Goal: Task Accomplishment & Management: Complete application form

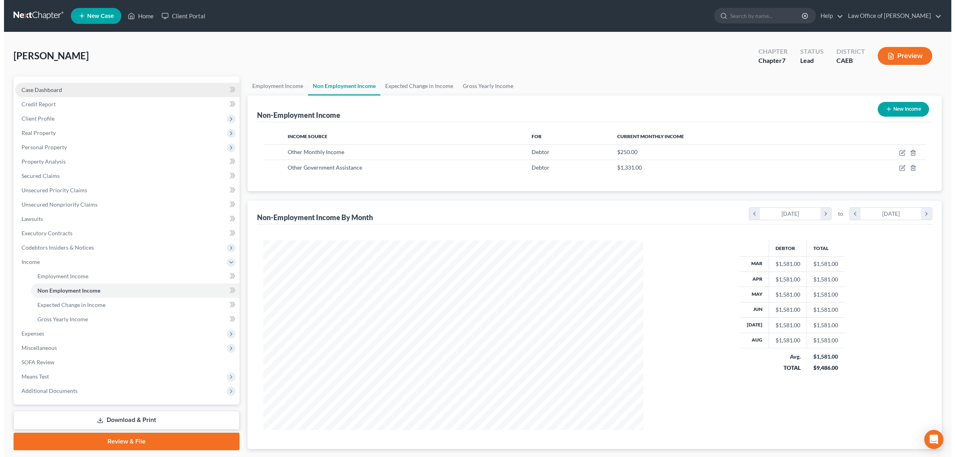
scroll to position [190, 395]
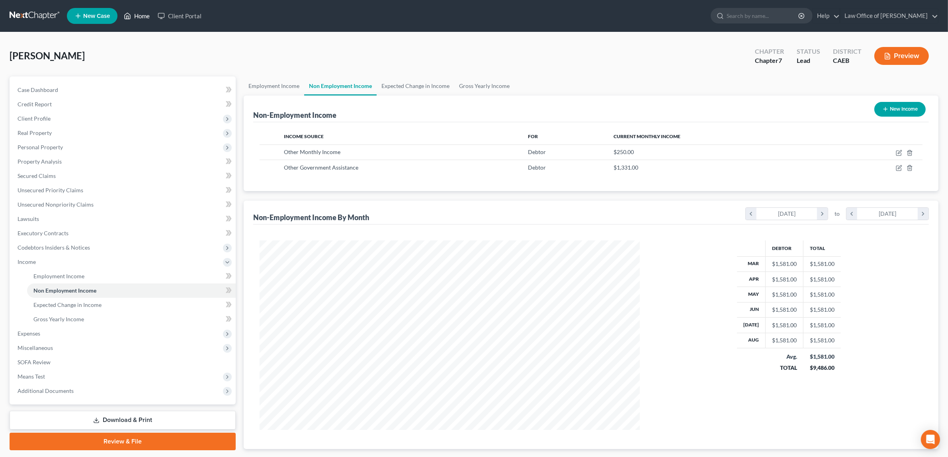
click at [138, 15] on link "Home" at bounding box center [137, 16] width 34 height 14
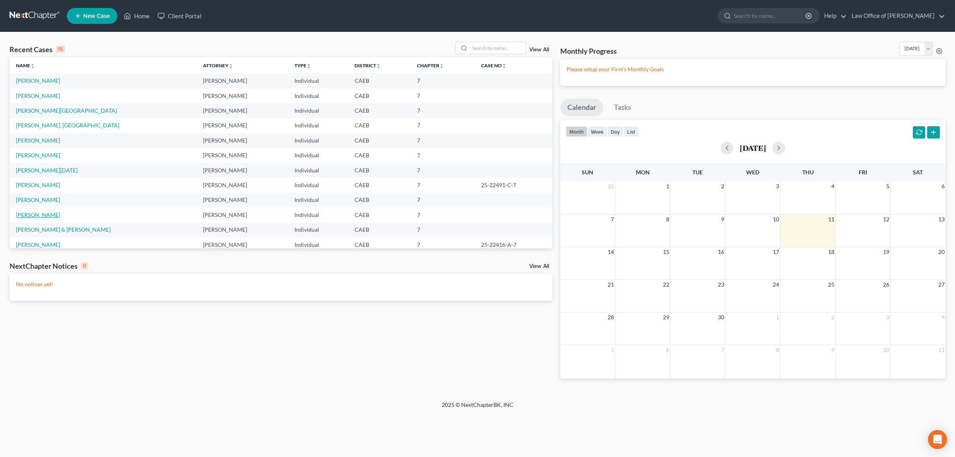
click at [41, 214] on link "[PERSON_NAME]" at bounding box center [38, 214] width 44 height 7
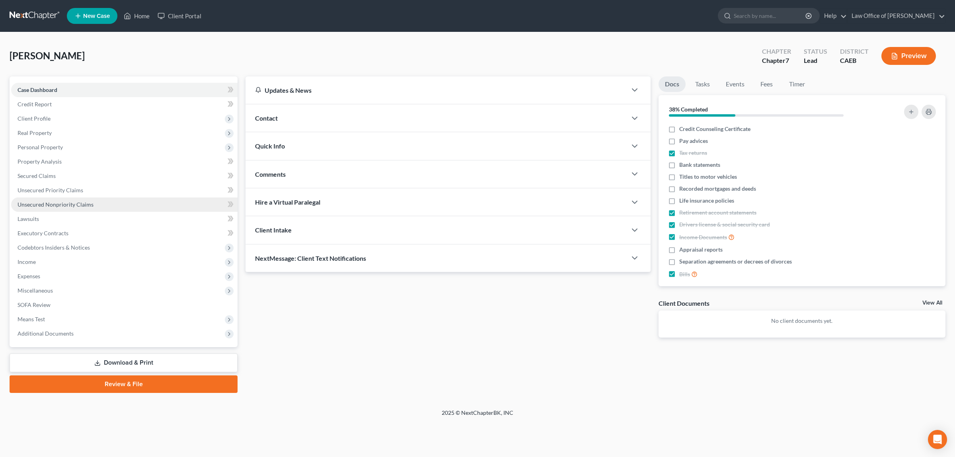
click at [74, 201] on span "Unsecured Nonpriority Claims" at bounding box center [56, 204] width 76 height 7
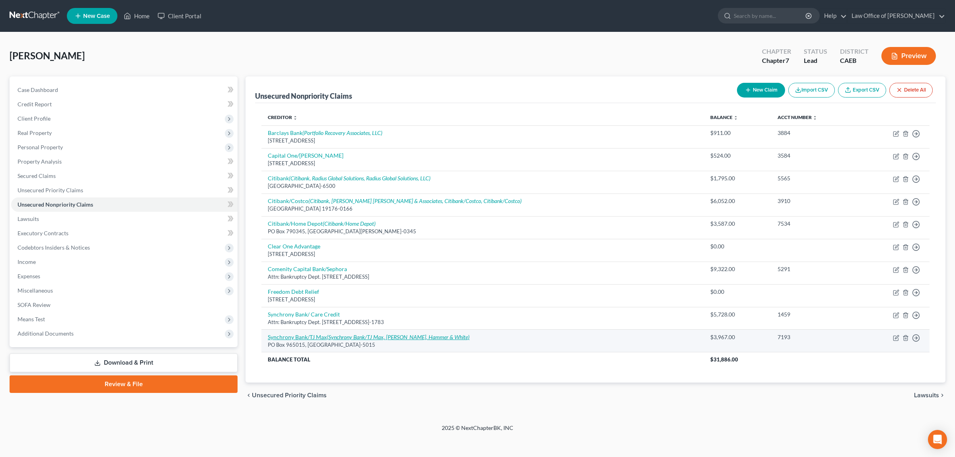
click at [413, 335] on icon "(Synchrony Bank/TJ Max, [PERSON_NAME], Hammer & White)" at bounding box center [398, 337] width 143 height 7
select select "9"
select select "2"
select select "0"
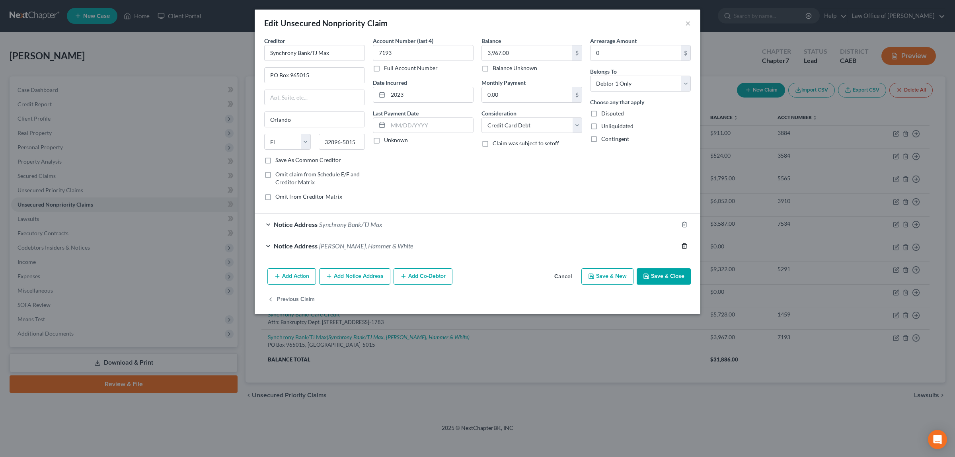
click at [685, 246] on icon "button" at bounding box center [685, 246] width 6 height 6
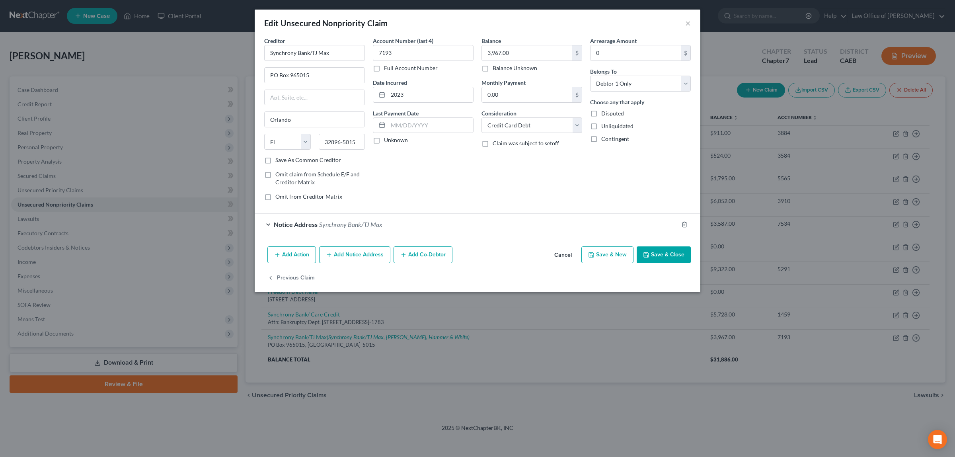
click at [671, 254] on button "Save & Close" at bounding box center [664, 254] width 54 height 17
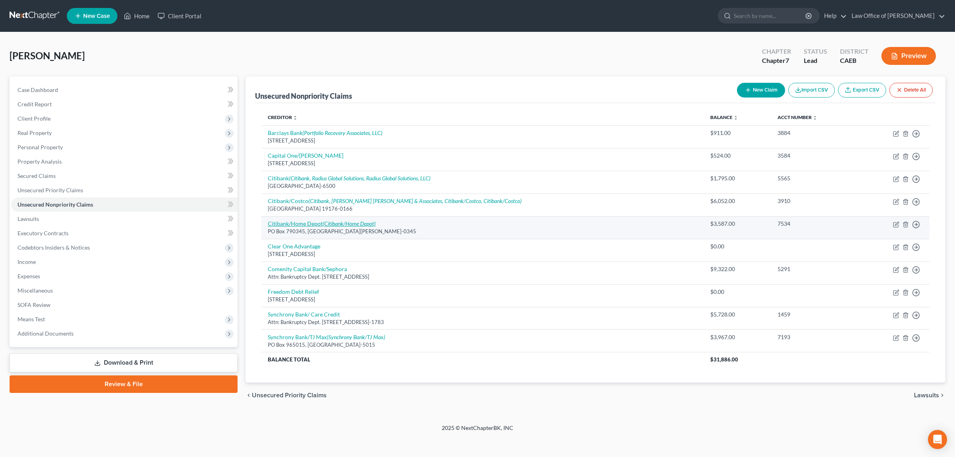
click at [343, 224] on icon "(Citibank/Home Depot)" at bounding box center [349, 223] width 53 height 7
select select "26"
select select "2"
select select "0"
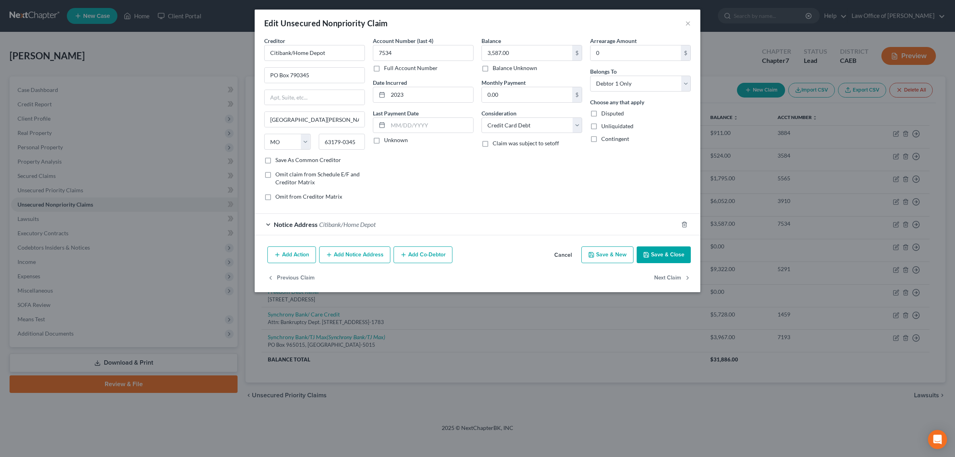
click at [338, 255] on button "Add Notice Address" at bounding box center [354, 254] width 71 height 17
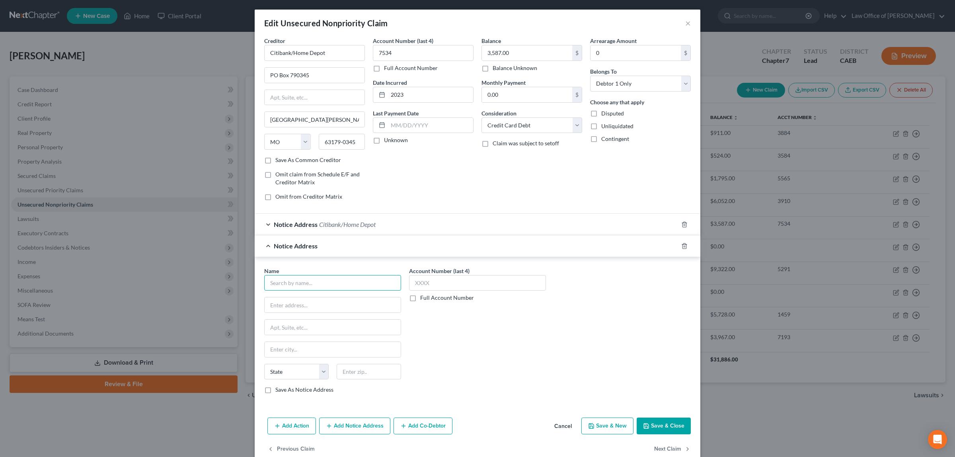
click at [343, 286] on input "text" at bounding box center [332, 283] width 137 height 16
type input "[PERSON_NAME] & Hammer, APC"
type input "P O Box C-90006"
type input "Bellevue"
select select "50"
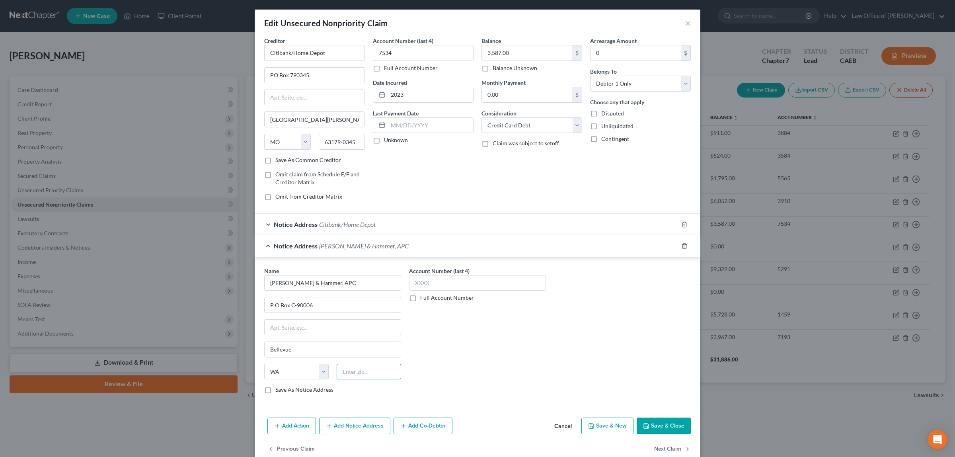
click at [361, 375] on input "text" at bounding box center [369, 372] width 64 height 16
type input "98009"
click at [654, 423] on button "Save & Close" at bounding box center [664, 426] width 54 height 17
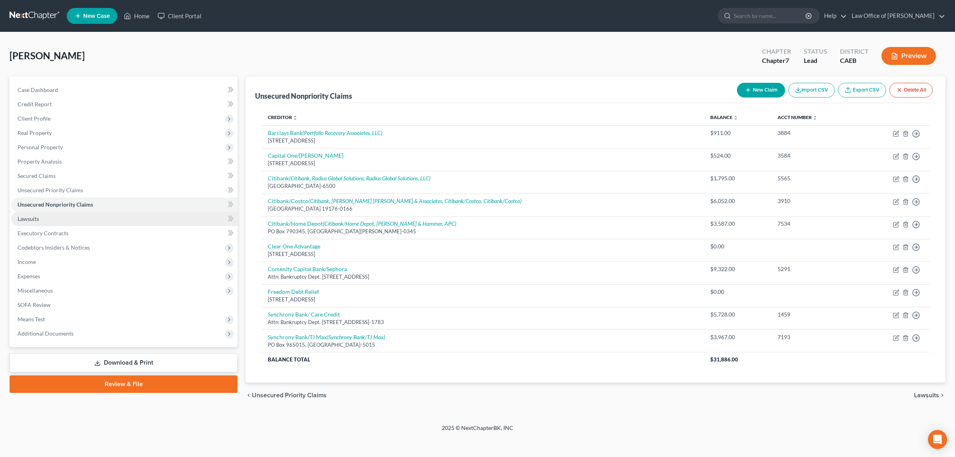
click at [76, 214] on link "Lawsuits" at bounding box center [124, 219] width 227 height 14
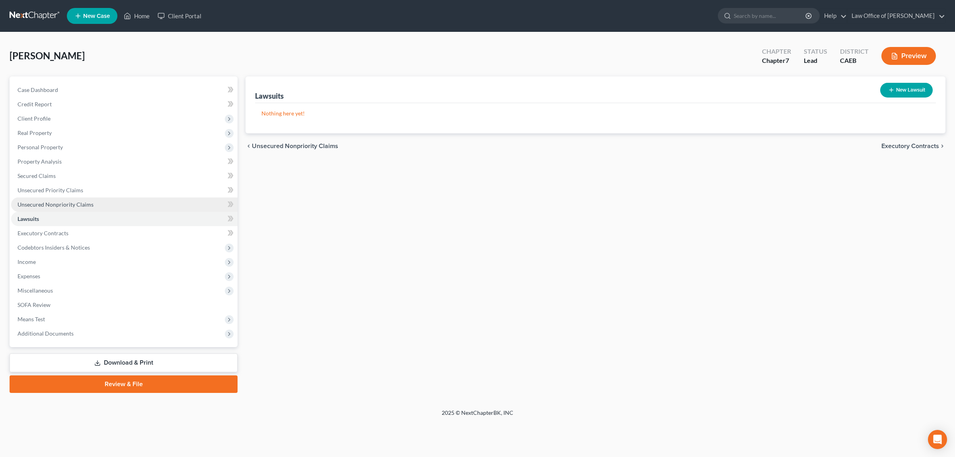
click at [76, 199] on link "Unsecured Nonpriority Claims" at bounding box center [124, 204] width 227 height 14
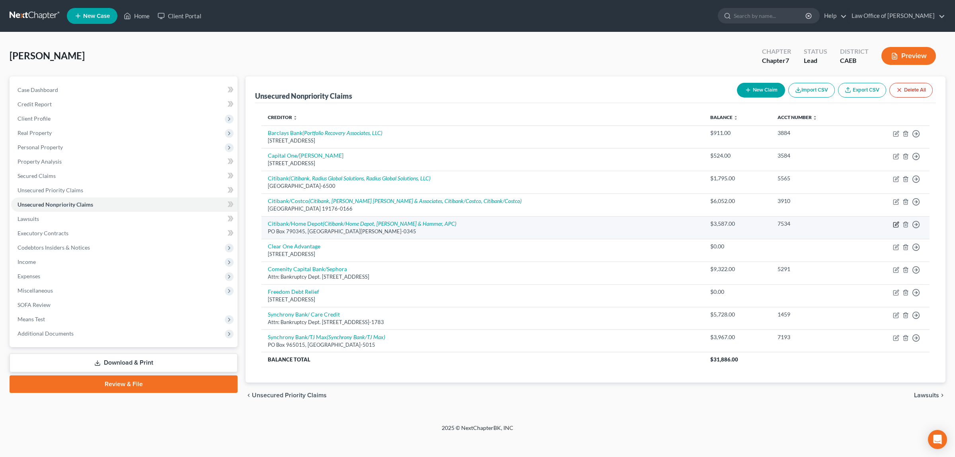
click at [894, 222] on icon "button" at bounding box center [896, 224] width 6 height 6
select select "26"
select select "2"
select select "0"
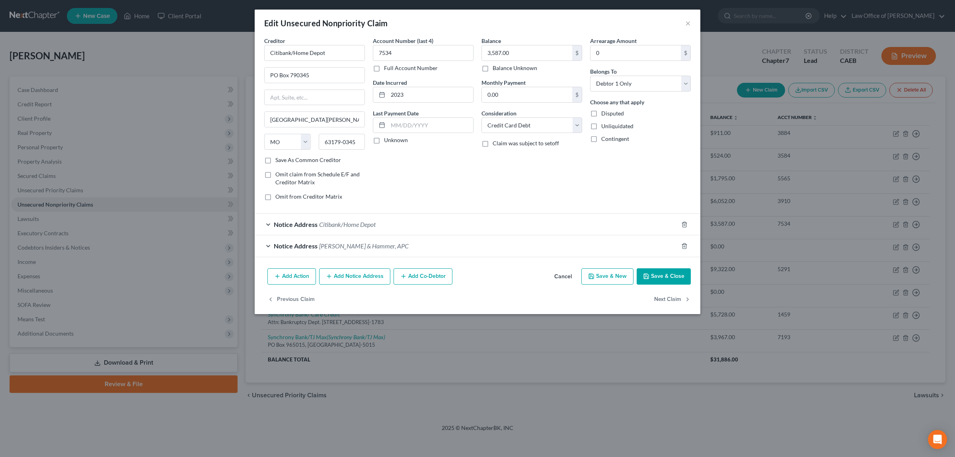
click at [291, 275] on button "Add Action" at bounding box center [292, 276] width 49 height 17
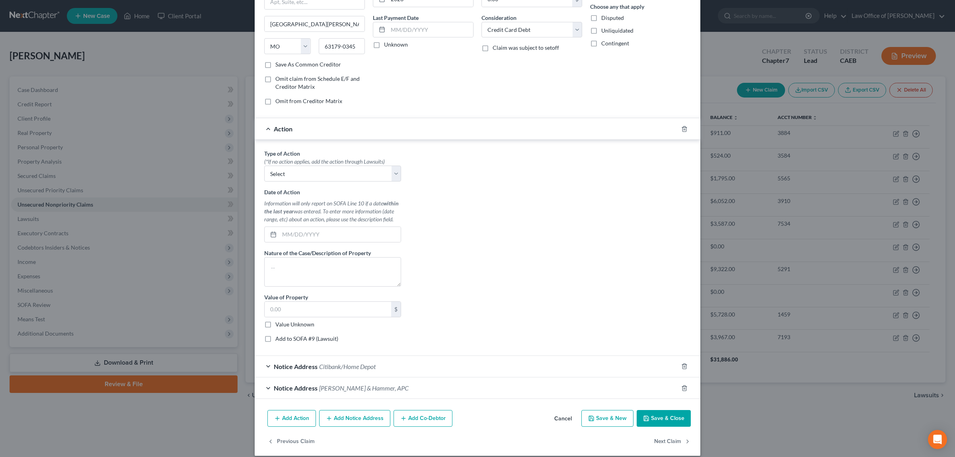
scroll to position [106, 0]
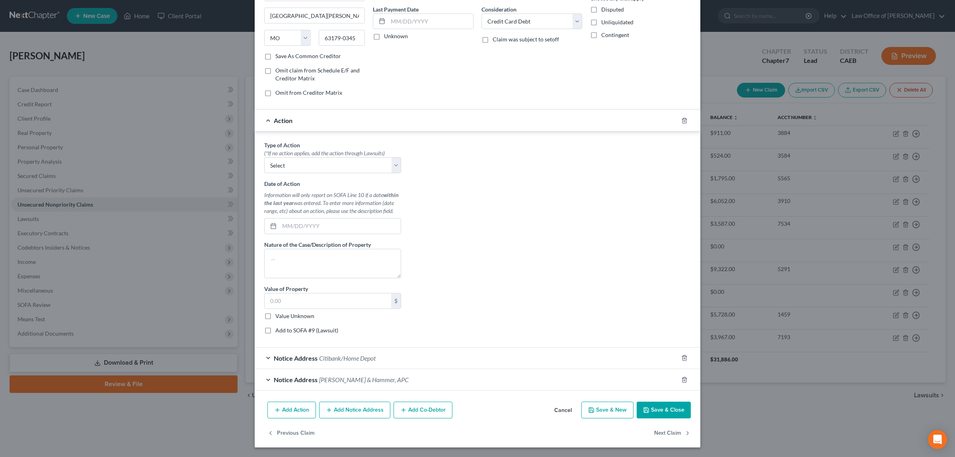
click at [596, 408] on button "Save & New" at bounding box center [608, 410] width 52 height 17
click at [682, 119] on icon "button" at bounding box center [685, 120] width 6 height 6
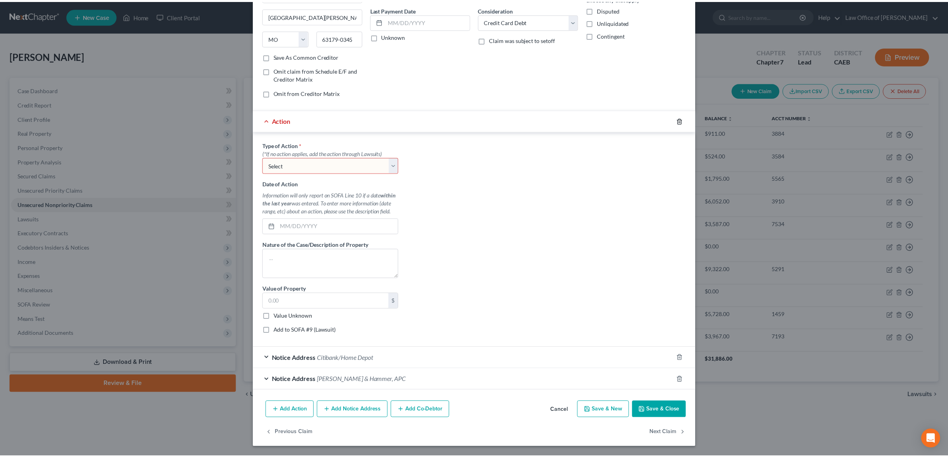
scroll to position [0, 0]
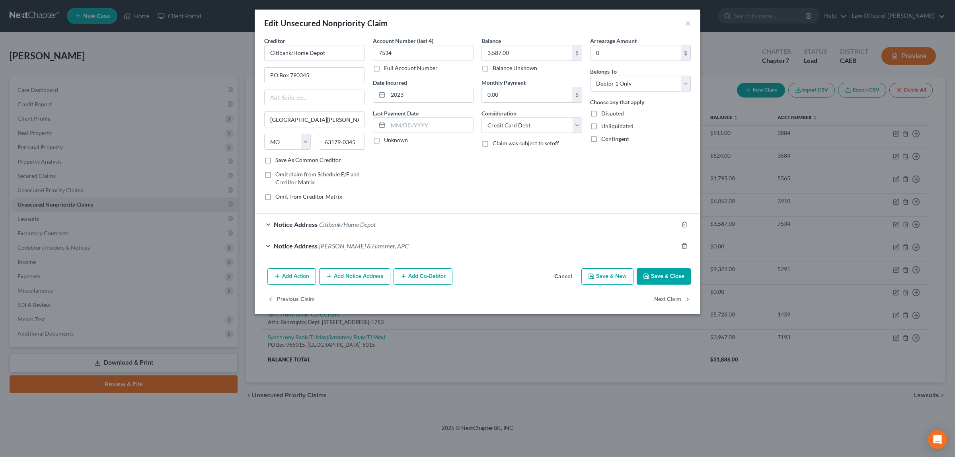
click at [668, 275] on button "Save & Close" at bounding box center [664, 276] width 54 height 17
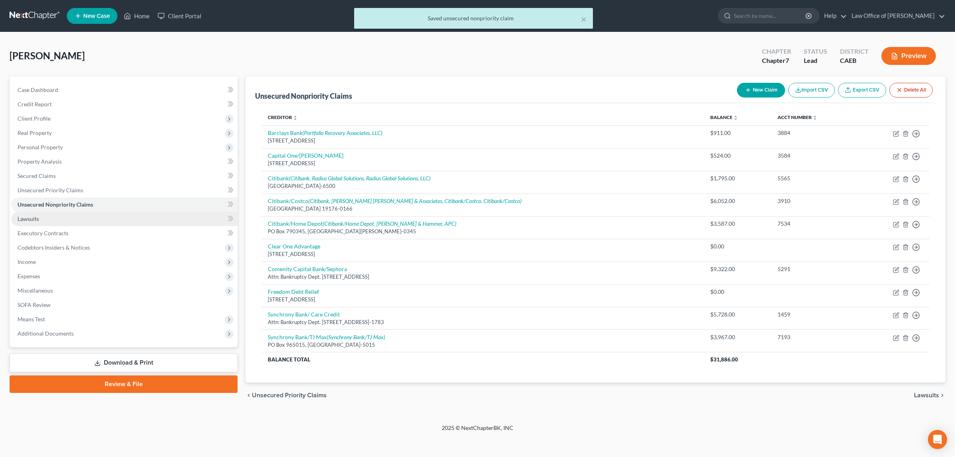
click at [52, 217] on link "Lawsuits" at bounding box center [124, 219] width 227 height 14
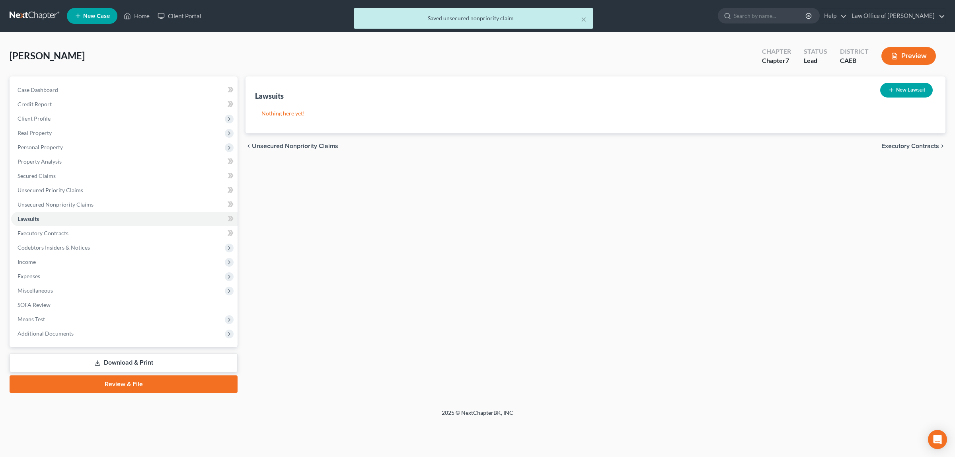
click at [899, 88] on button "New Lawsuit" at bounding box center [907, 90] width 53 height 15
select select "0"
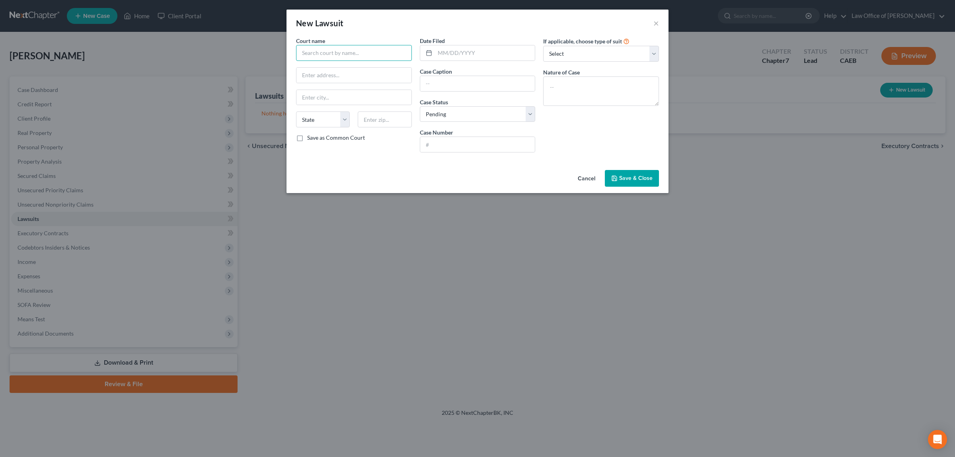
click at [354, 52] on input "text" at bounding box center [354, 53] width 116 height 16
type input "+"
type input "[GEOGRAPHIC_DATA]"
type input "[STREET_ADDRESS]"
type input "[GEOGRAPHIC_DATA]"
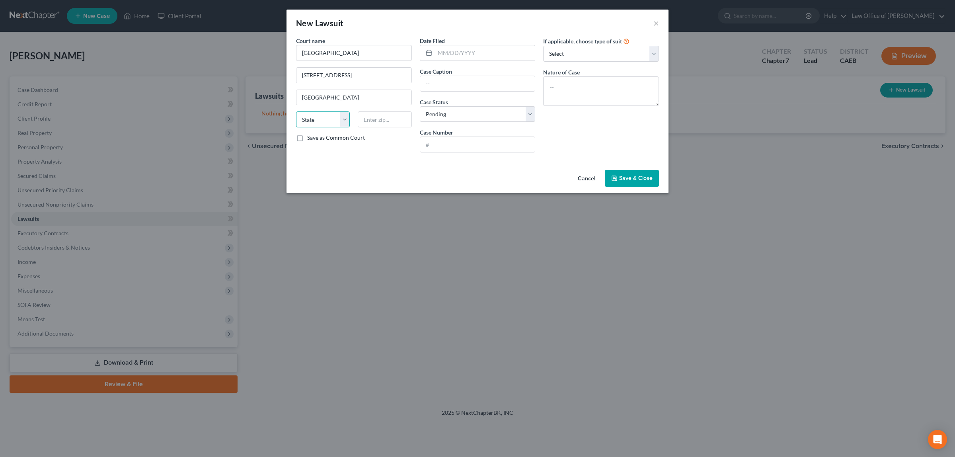
select select "4"
type input "95678"
click at [436, 82] on input "text" at bounding box center [477, 83] width 115 height 15
type input "Citibank v. [PERSON_NAME]"
click at [465, 143] on input "text" at bounding box center [477, 144] width 115 height 15
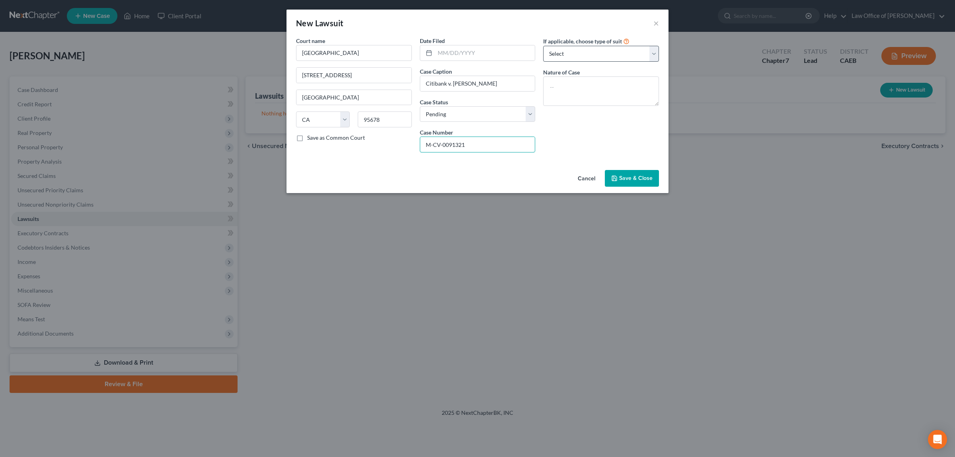
type input "M-CV-0091321"
click at [654, 52] on select "Select Repossession Garnishment Foreclosure Attached, Seized, Or Levied Other" at bounding box center [601, 54] width 116 height 16
click at [551, 166] on div "Court name * [GEOGRAPHIC_DATA] [STREET_ADDRESS] [GEOGRAPHIC_DATA] [US_STATE][GE…" at bounding box center [478, 102] width 382 height 130
click at [577, 88] on textarea at bounding box center [601, 90] width 116 height 29
type textarea "Breach of Contract"
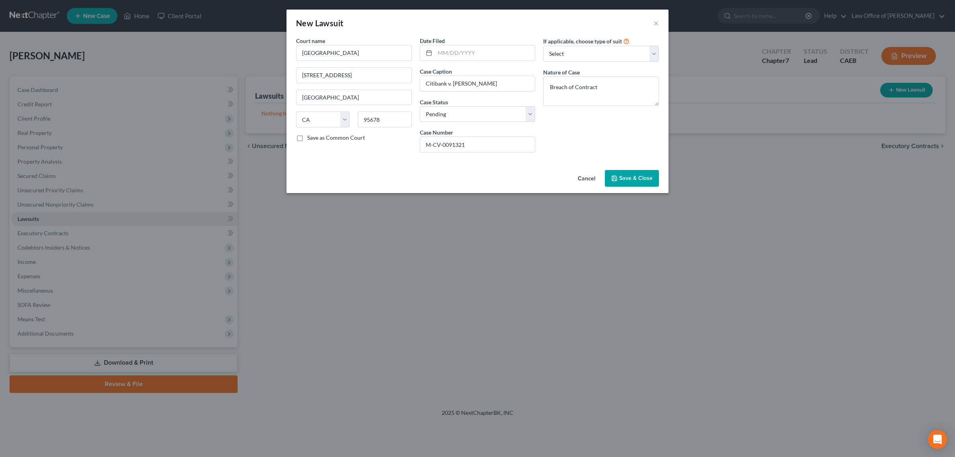
click at [631, 178] on span "Save & Close" at bounding box center [635, 178] width 33 height 7
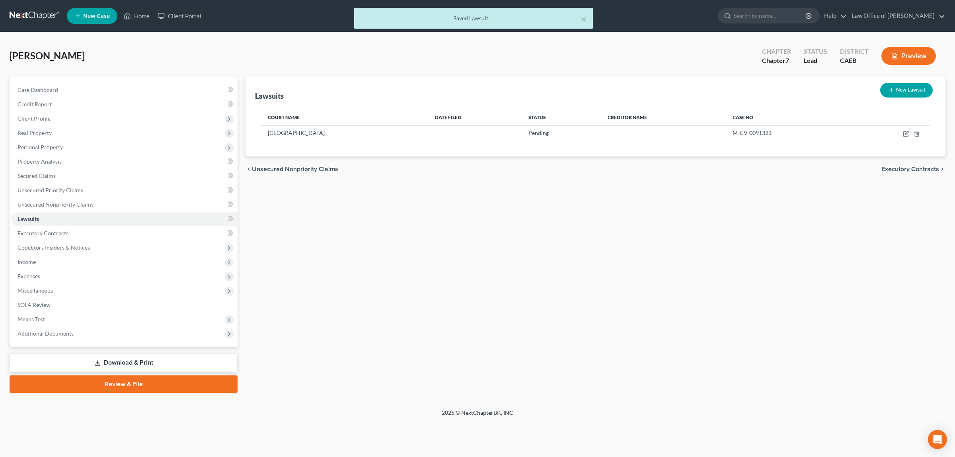
click at [907, 56] on button "Preview" at bounding box center [909, 56] width 55 height 18
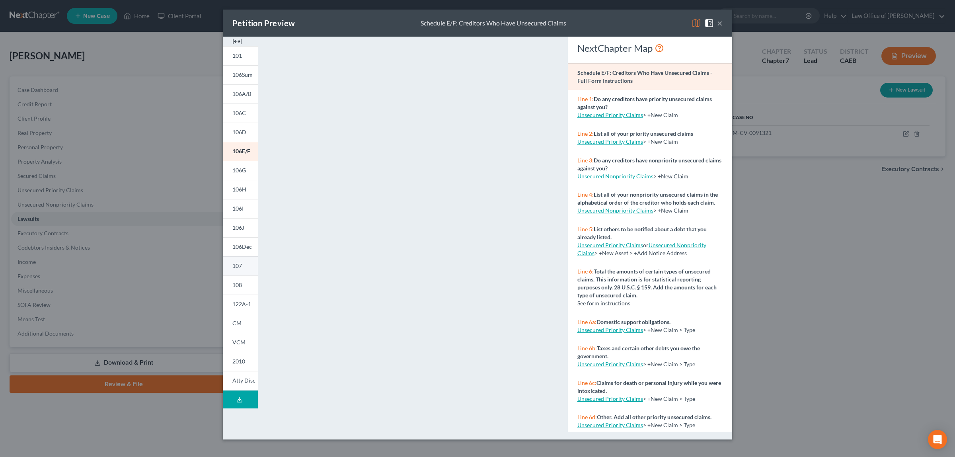
click at [244, 263] on link "107" at bounding box center [240, 265] width 35 height 19
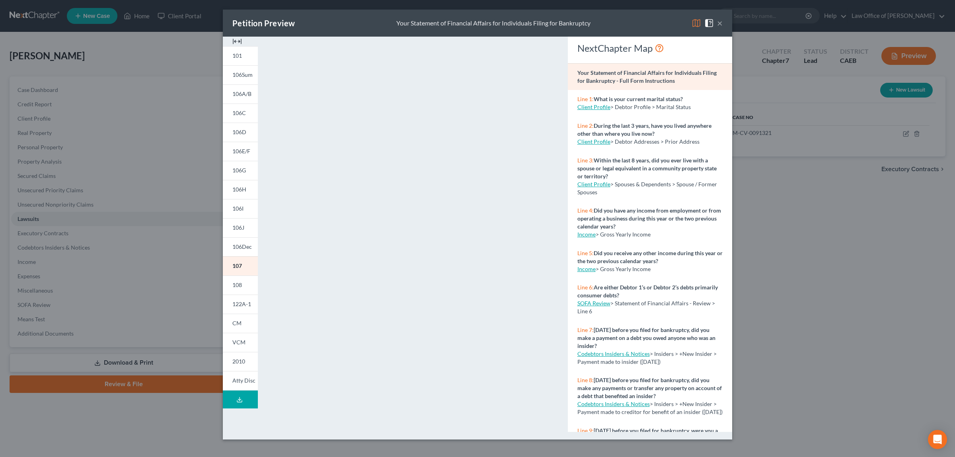
click at [719, 22] on button "×" at bounding box center [720, 23] width 6 height 10
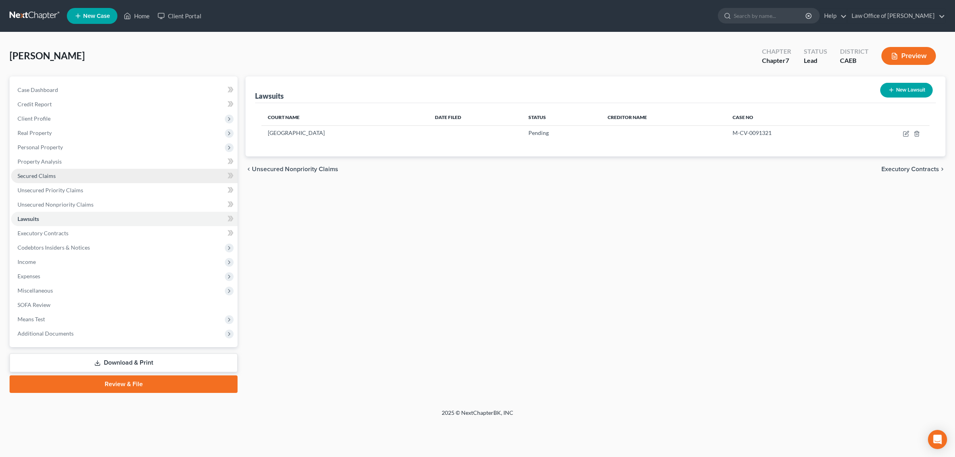
click at [68, 173] on link "Secured Claims" at bounding box center [124, 176] width 227 height 14
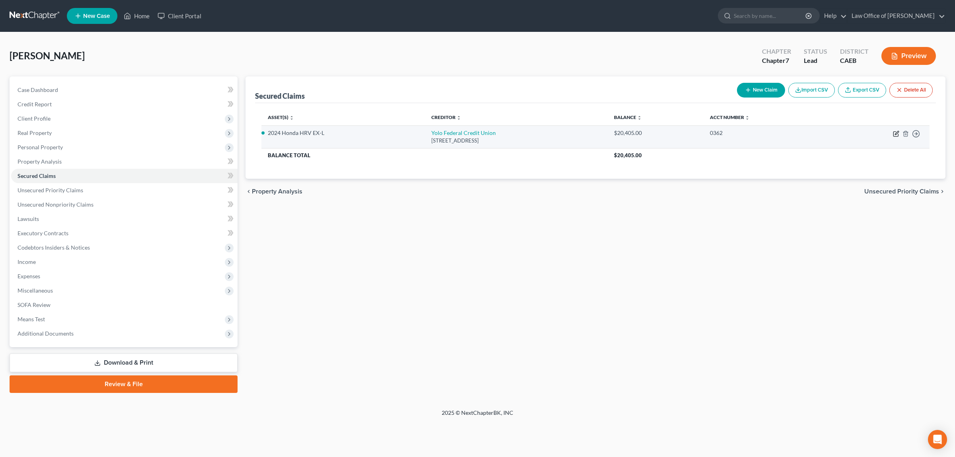
click at [896, 132] on icon "button" at bounding box center [896, 134] width 6 height 6
select select "4"
select select "0"
select select "4"
select select "0"
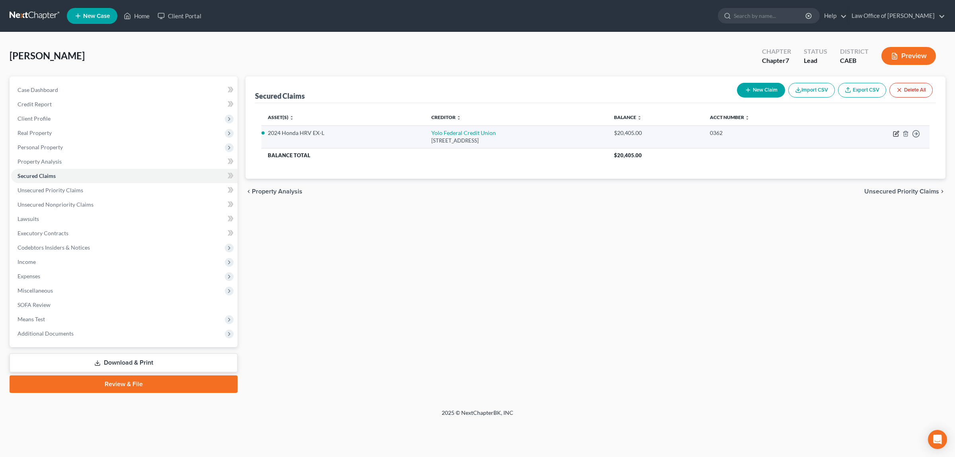
select select "0"
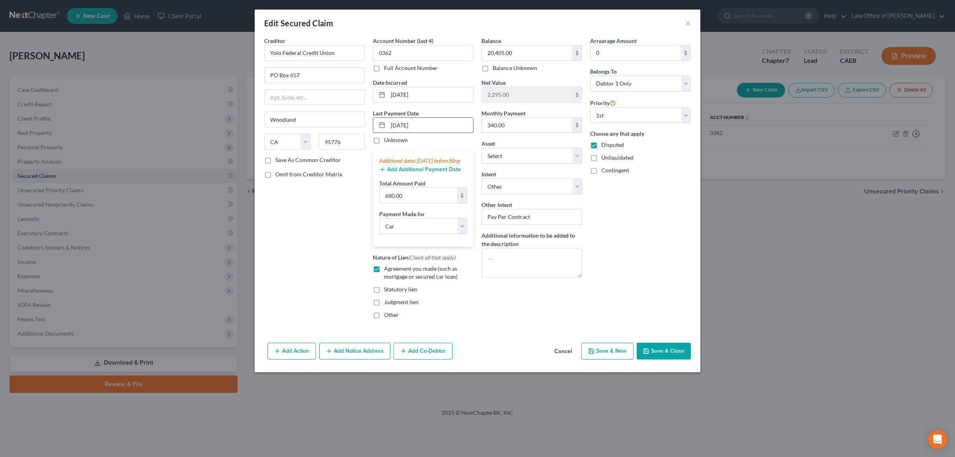
click at [396, 125] on input "[DATE]" at bounding box center [430, 125] width 85 height 15
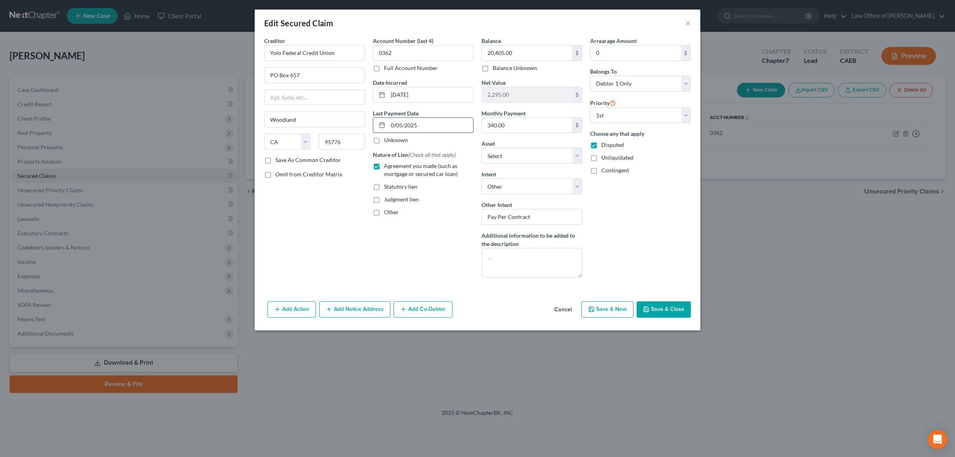
type input "[DATE]"
select select "0"
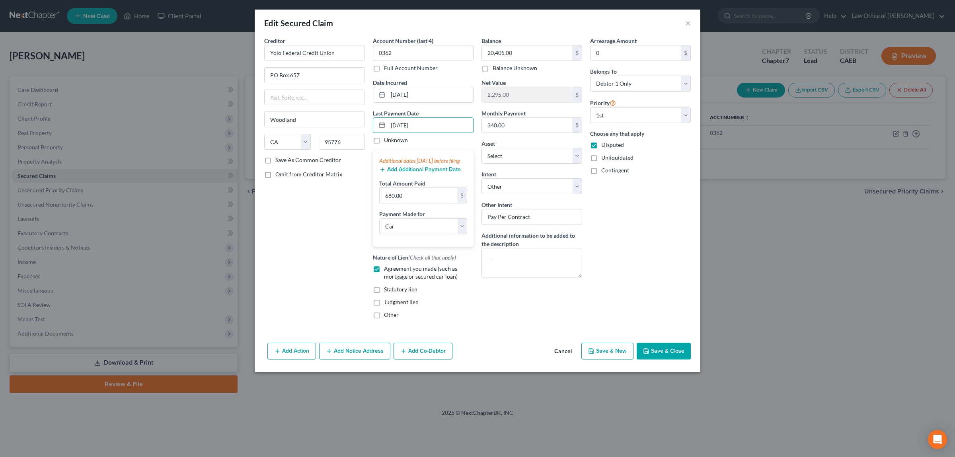
type input "[DATE]"
click at [409, 173] on button "Add Additional Payment Date" at bounding box center [420, 169] width 82 height 6
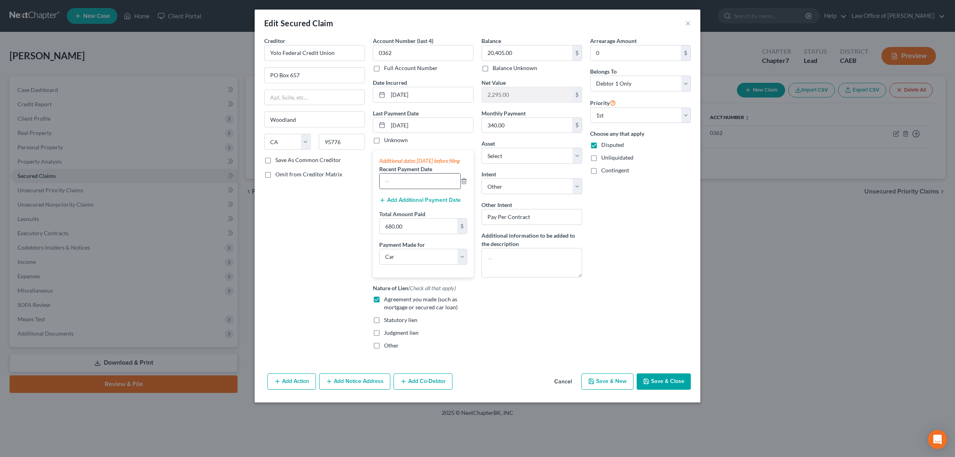
click at [409, 188] on input "text" at bounding box center [420, 181] width 81 height 15
type input "-"
type input "[DATE]"
click at [411, 234] on input "680.00" at bounding box center [419, 226] width 78 height 15
type input "1,020.00"
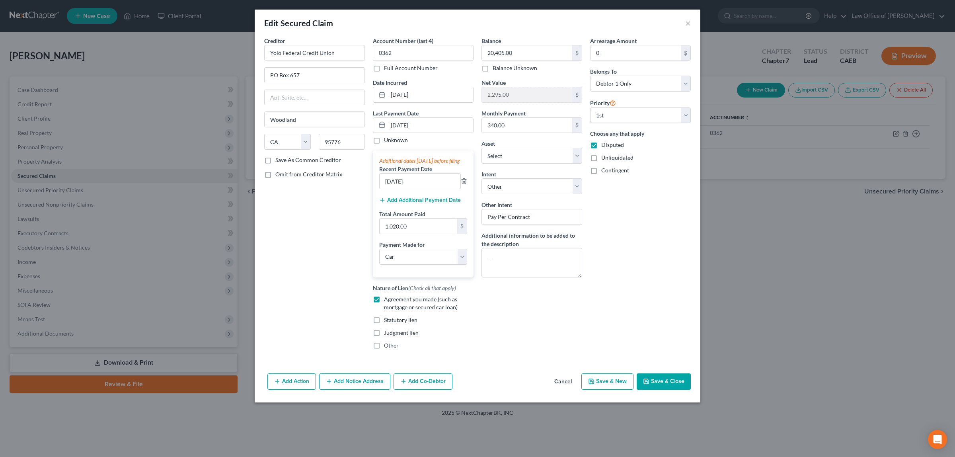
click at [671, 387] on button "Save & Close" at bounding box center [664, 381] width 54 height 17
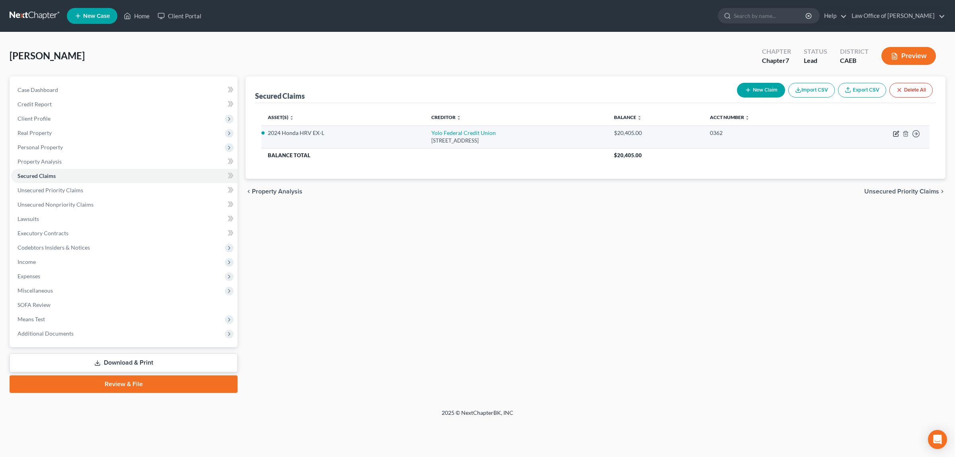
click at [897, 132] on icon "button" at bounding box center [897, 133] width 4 height 4
select select "4"
select select "0"
select select "4"
select select "0"
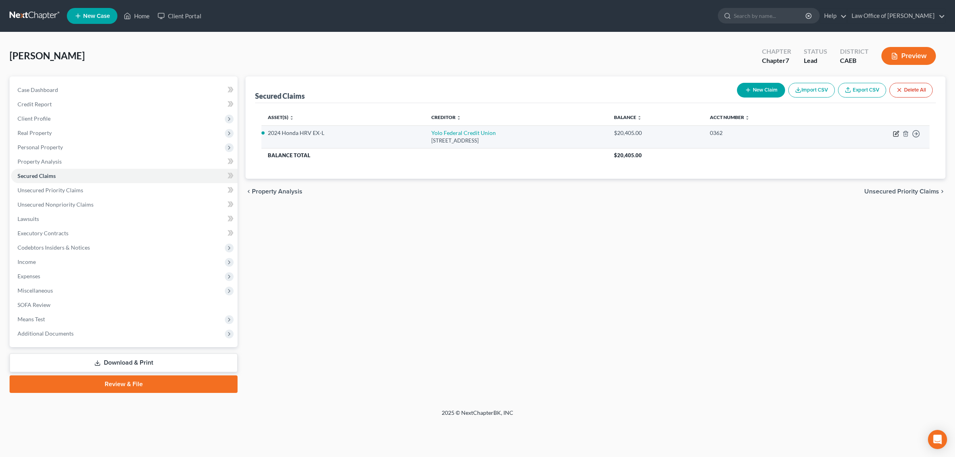
select select "0"
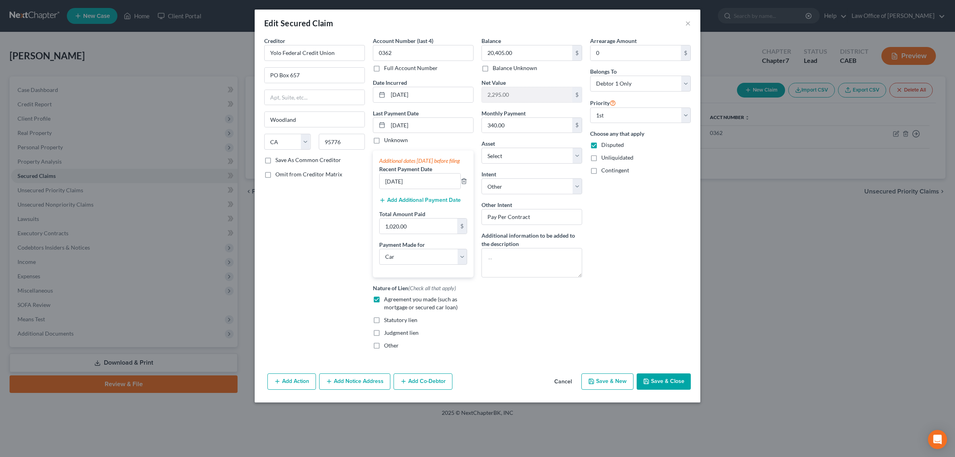
click at [418, 203] on button "Add Additional Payment Date" at bounding box center [420, 200] width 82 height 6
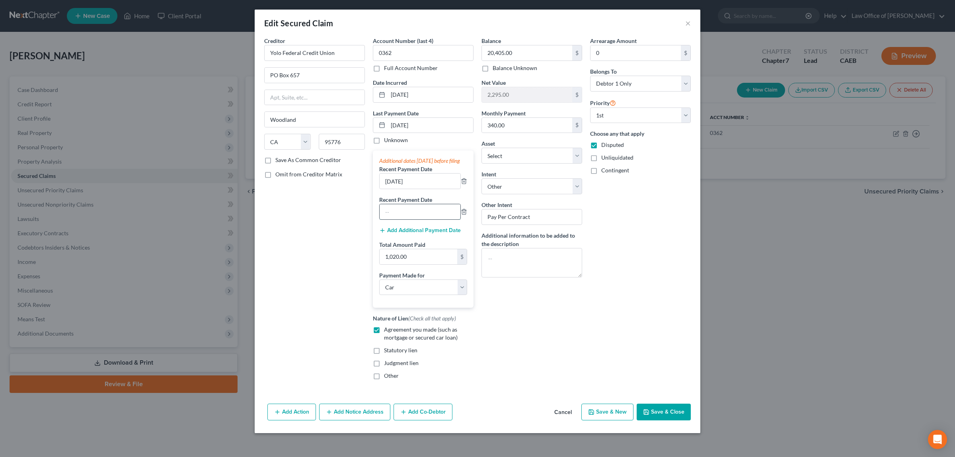
click at [415, 216] on input "text" at bounding box center [420, 211] width 81 height 15
type input "[DATE]"
click at [671, 420] on button "Save & Close" at bounding box center [664, 412] width 54 height 17
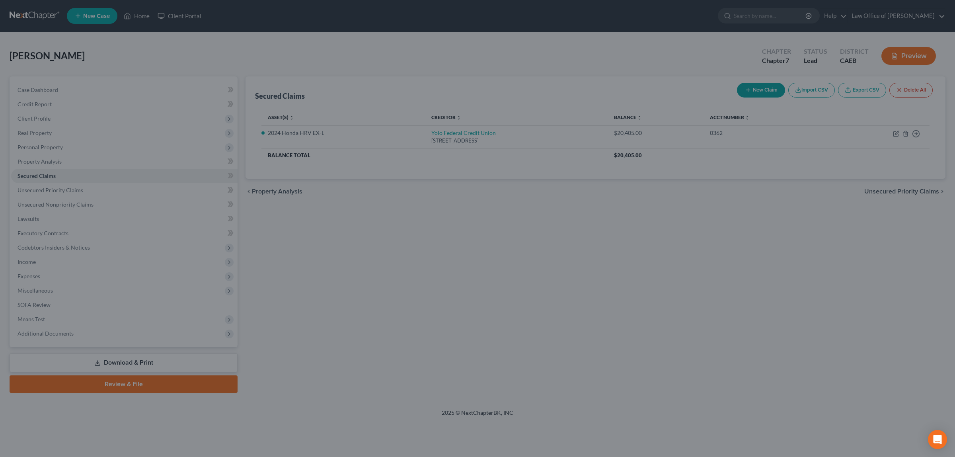
select select "22"
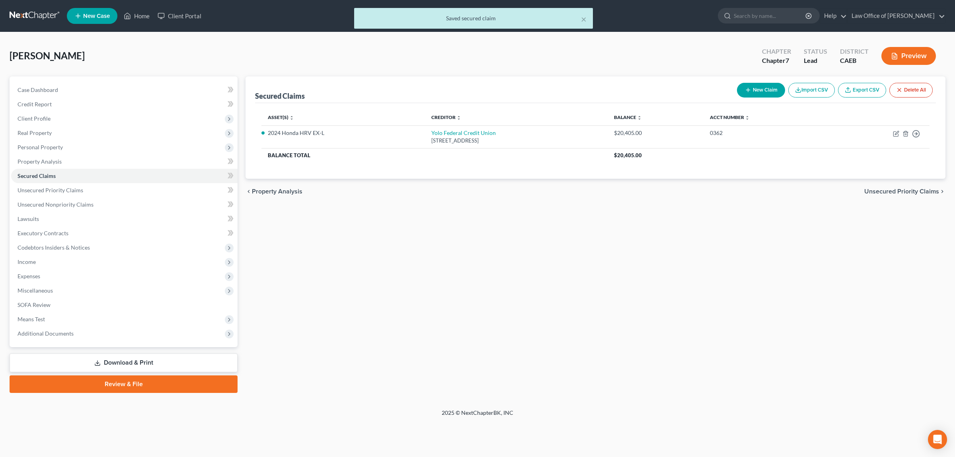
click at [918, 53] on button "Preview" at bounding box center [909, 56] width 55 height 18
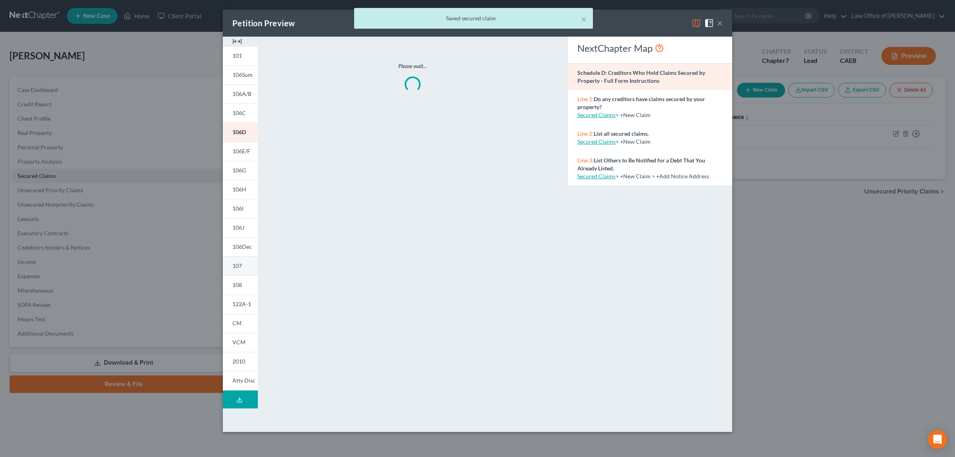
click at [243, 264] on link "107" at bounding box center [240, 265] width 35 height 19
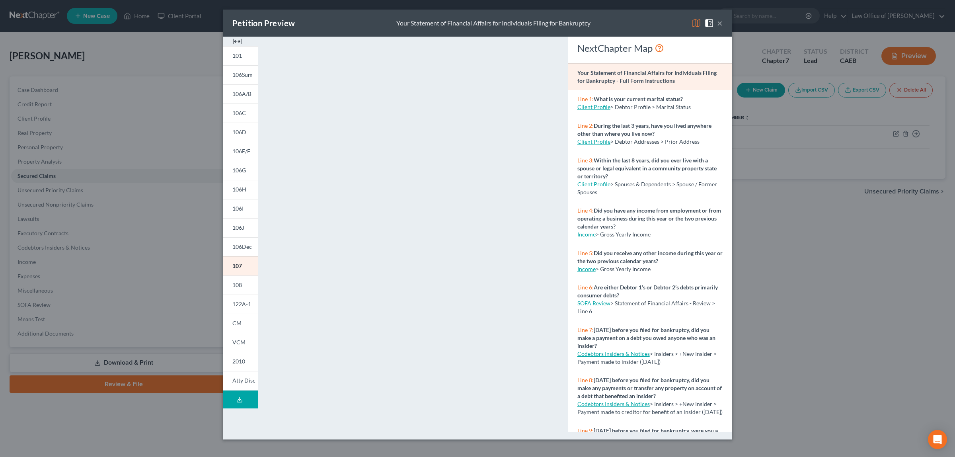
click at [719, 13] on div "Petition Preview Your Statement of Financial Affairs for Individuals Filing for…" at bounding box center [478, 23] width 510 height 27
click at [721, 22] on button "×" at bounding box center [720, 23] width 6 height 10
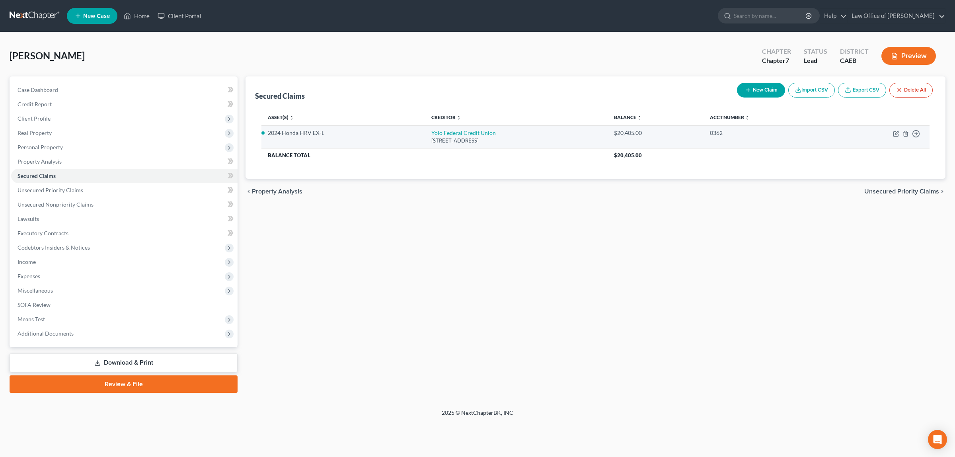
click at [895, 130] on td "Move to E Move to F Move to G Move to Notice Only" at bounding box center [879, 136] width 102 height 23
click at [896, 131] on icon "button" at bounding box center [896, 134] width 6 height 6
select select "4"
select select "0"
select select "4"
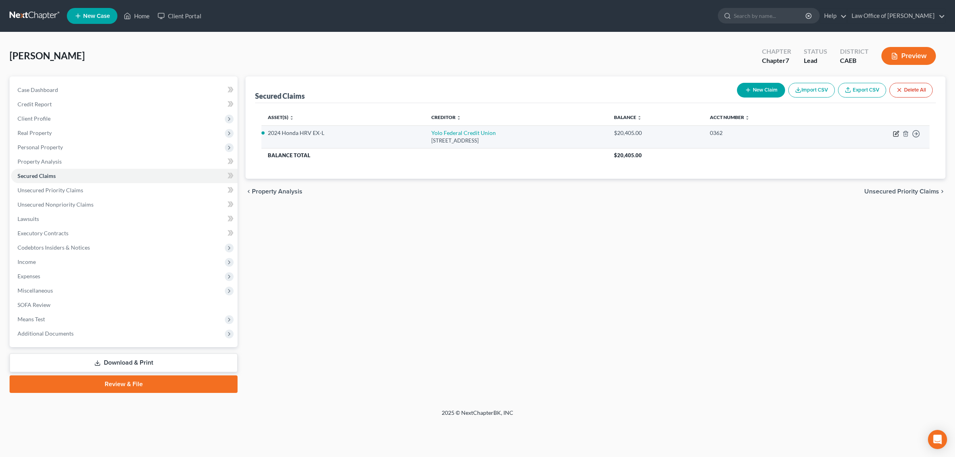
select select "0"
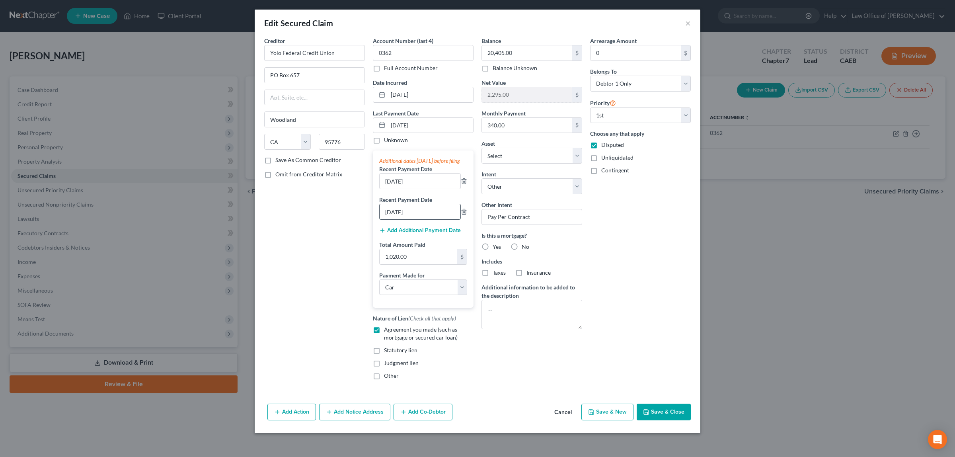
click at [399, 219] on input "[DATE]" at bounding box center [420, 211] width 81 height 15
click at [399, 188] on input "[DATE]" at bounding box center [420, 181] width 81 height 15
click at [391, 189] on input "[DATE]" at bounding box center [420, 181] width 81 height 15
type input "[DATE]"
click at [391, 218] on input "[DATE]" at bounding box center [420, 211] width 81 height 15
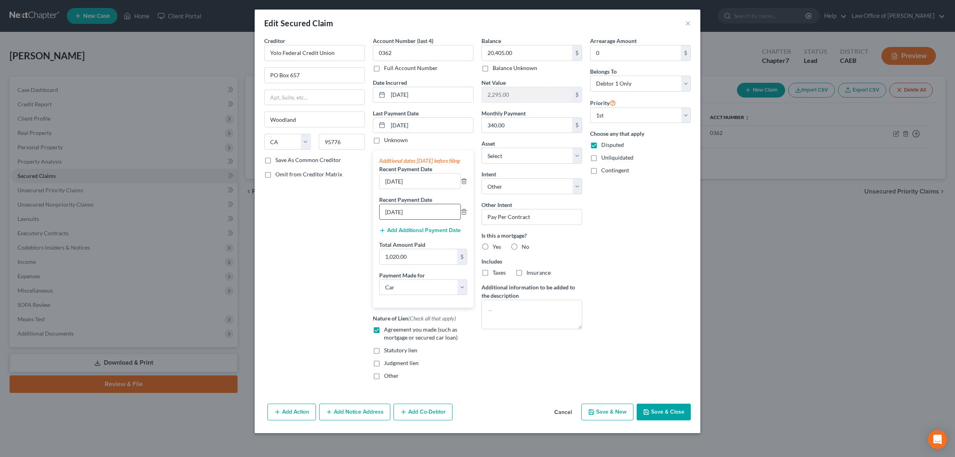
click at [400, 219] on input "[DATE]" at bounding box center [420, 211] width 81 height 15
type input "[DATE]"
click at [666, 415] on button "Save & Close" at bounding box center [664, 412] width 54 height 17
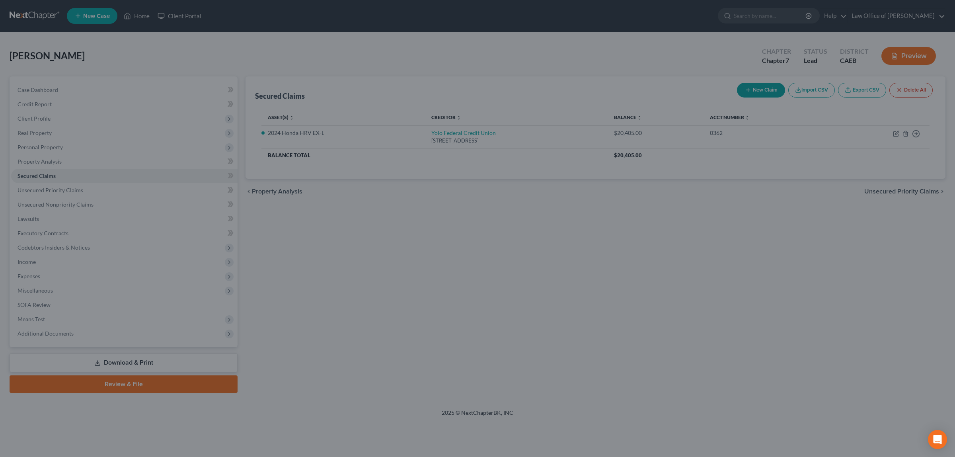
select select "22"
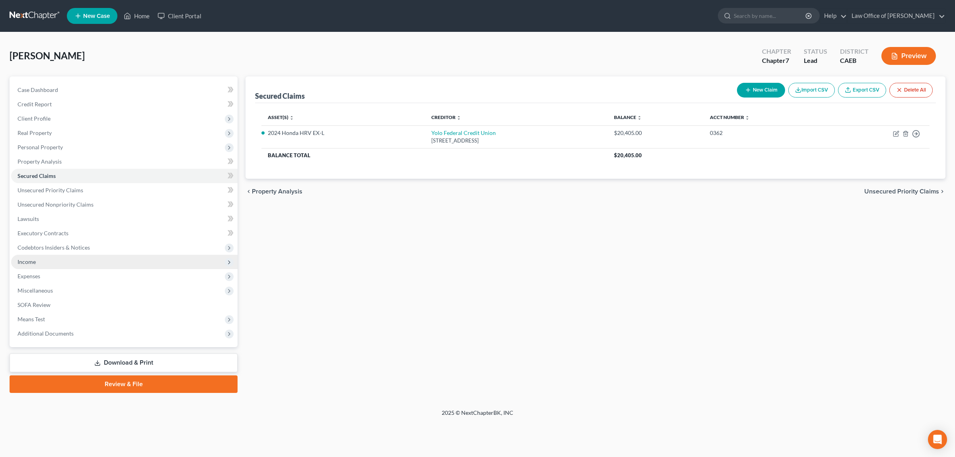
click at [74, 260] on span "Income" at bounding box center [124, 262] width 227 height 14
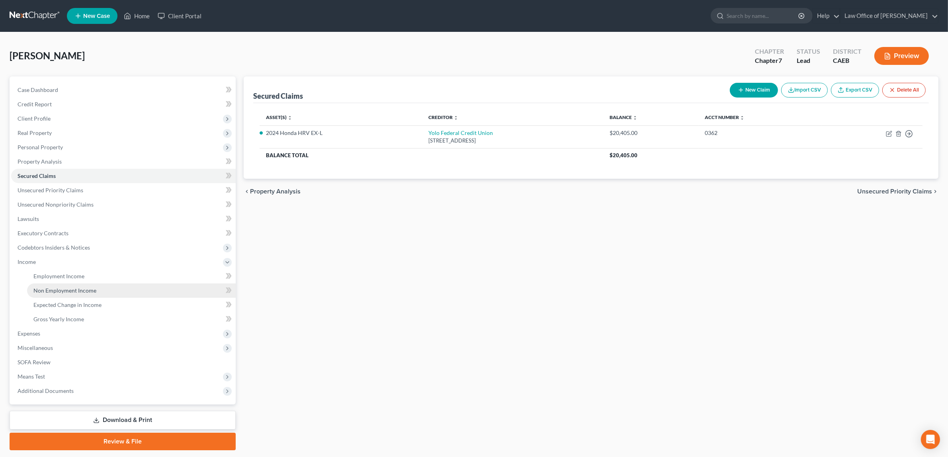
click at [81, 285] on link "Non Employment Income" at bounding box center [131, 290] width 209 height 14
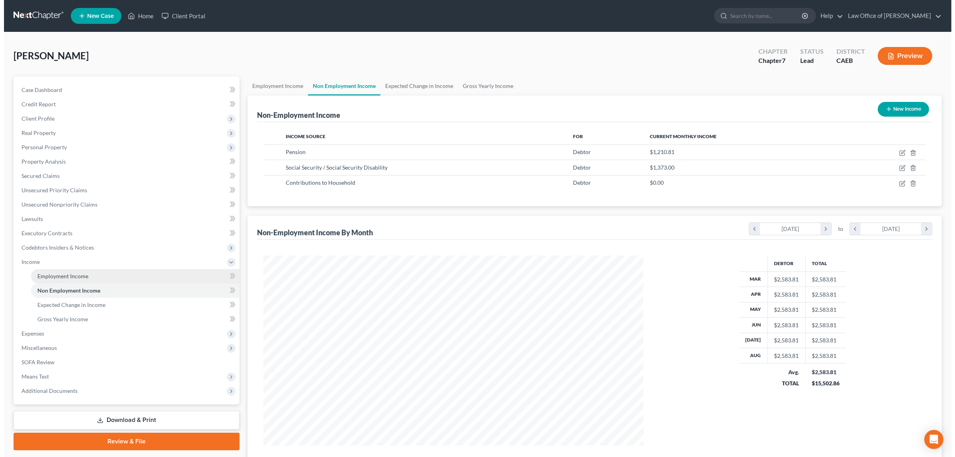
scroll to position [190, 395]
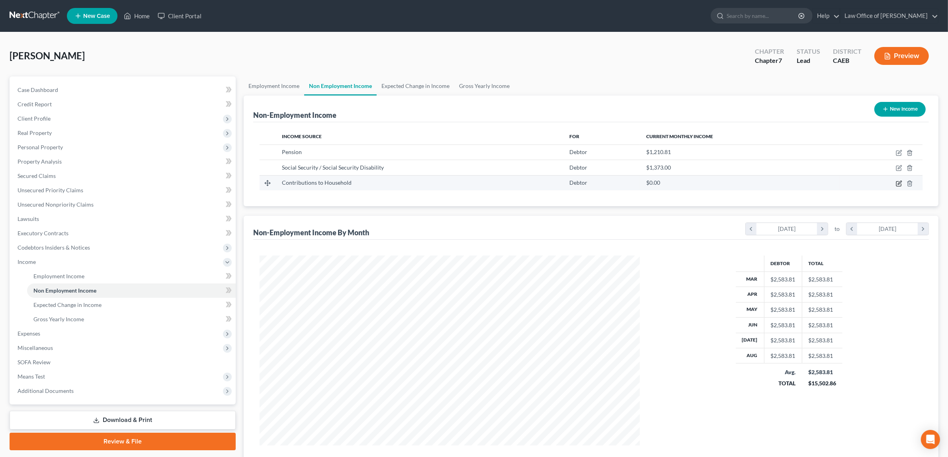
click at [899, 180] on icon "button" at bounding box center [899, 183] width 6 height 6
select select "8"
select select "0"
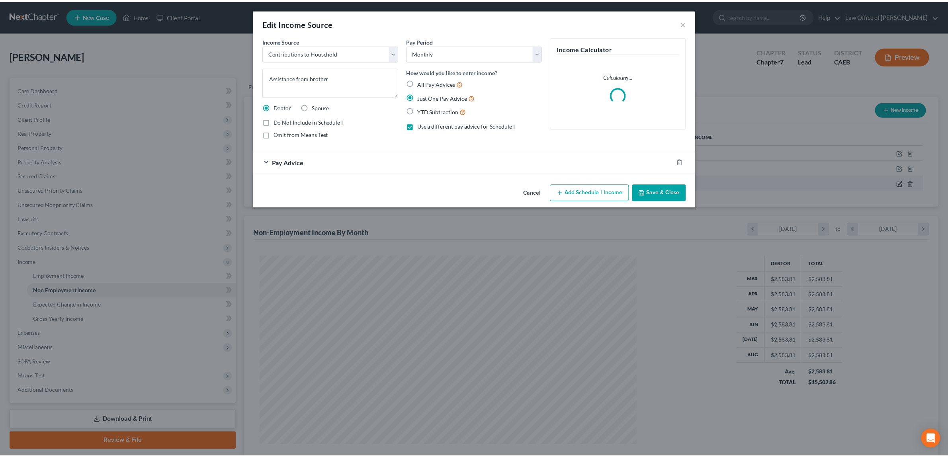
scroll to position [191, 399]
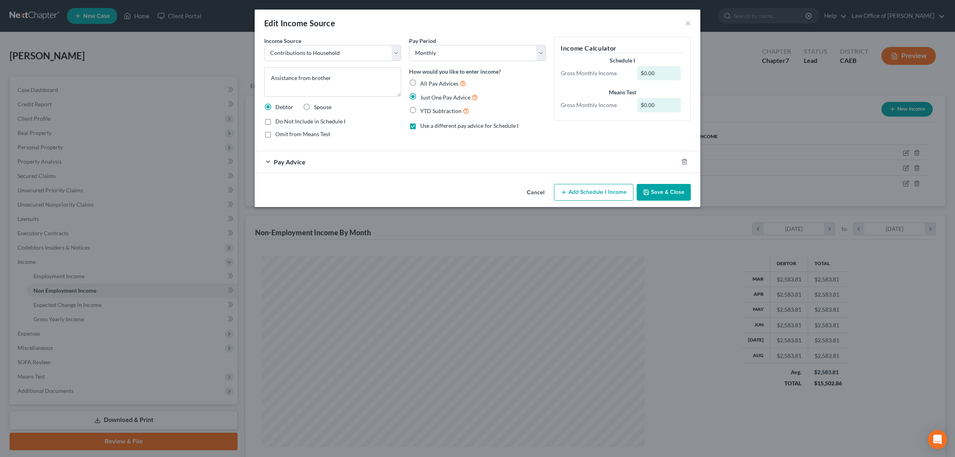
click at [295, 158] on span "Pay Advice" at bounding box center [290, 162] width 32 height 8
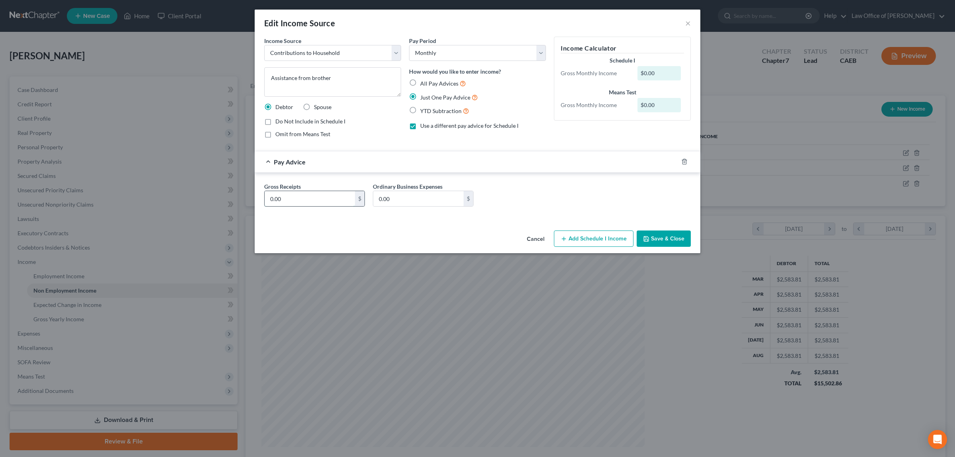
click at [301, 196] on input "0.00" at bounding box center [310, 198] width 90 height 15
type input "466.67"
click at [608, 239] on button "Add Schedule I Income" at bounding box center [594, 239] width 80 height 17
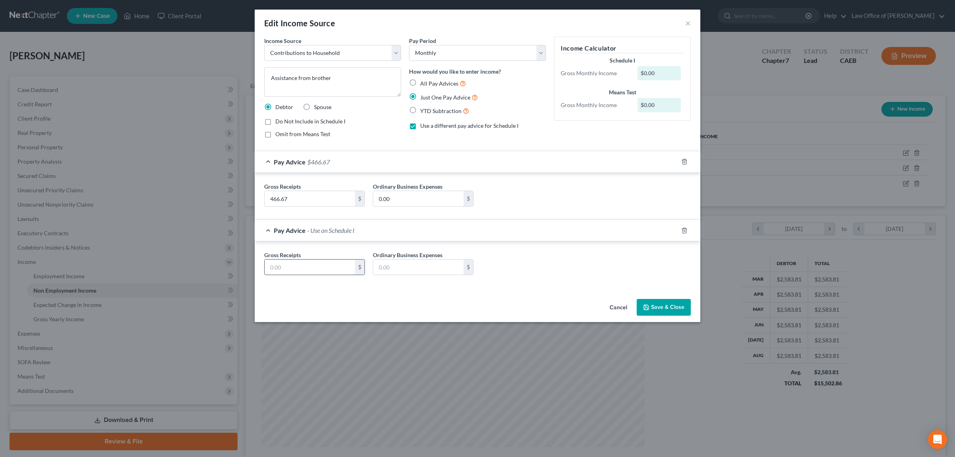
click at [318, 270] on input "text" at bounding box center [310, 267] width 90 height 15
type input "400.00"
click at [657, 301] on button "Save & Close" at bounding box center [664, 307] width 54 height 17
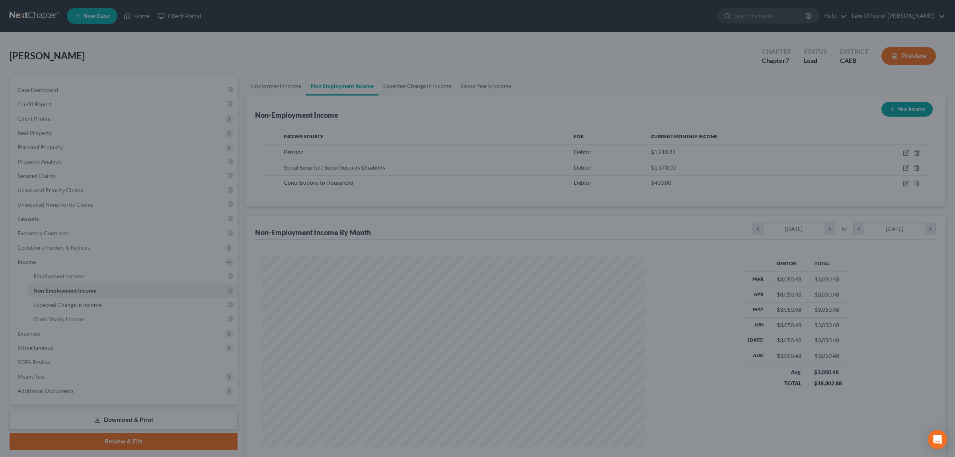
scroll to position [397929, 397723]
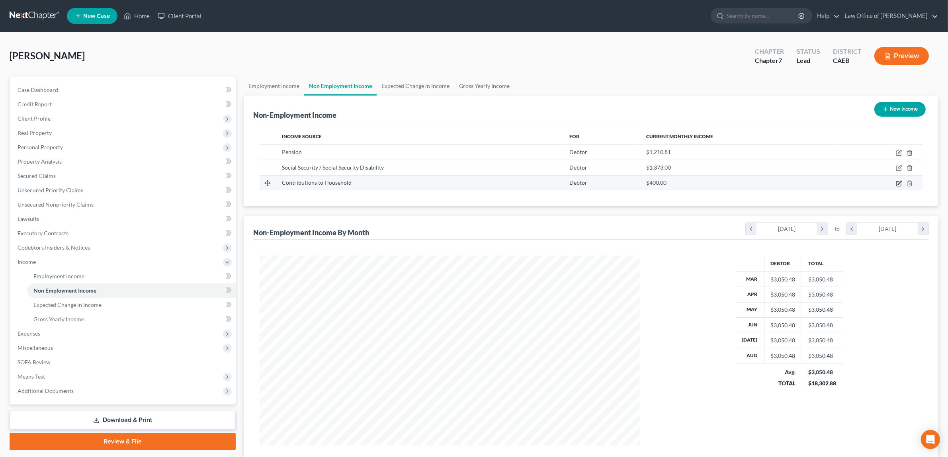
click at [896, 180] on icon "button" at bounding box center [899, 183] width 6 height 6
select select "8"
select select "0"
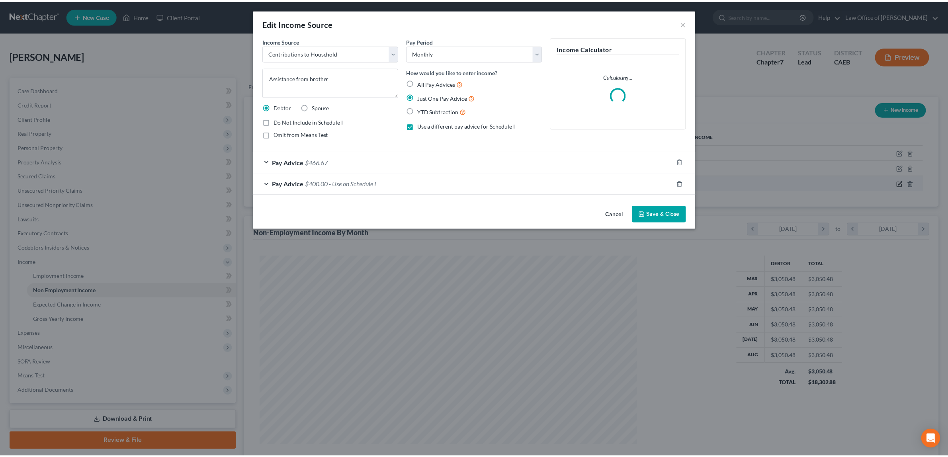
scroll to position [191, 399]
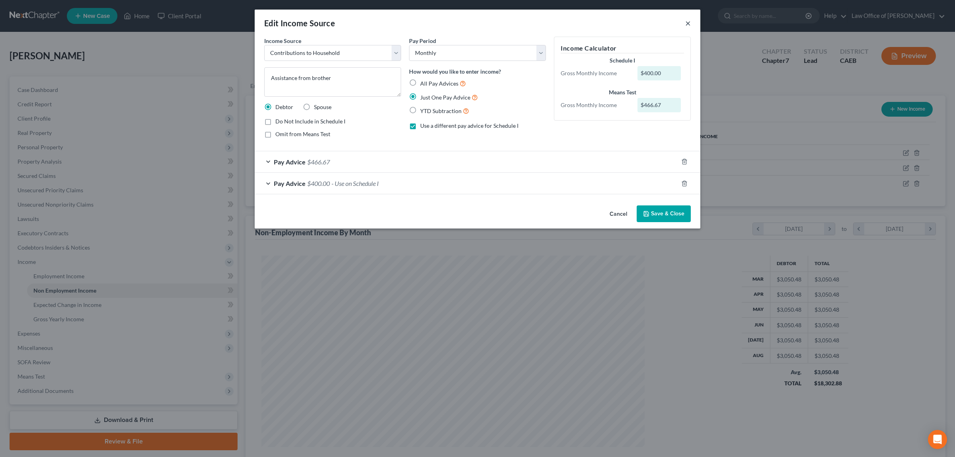
click at [688, 25] on button "×" at bounding box center [689, 23] width 6 height 10
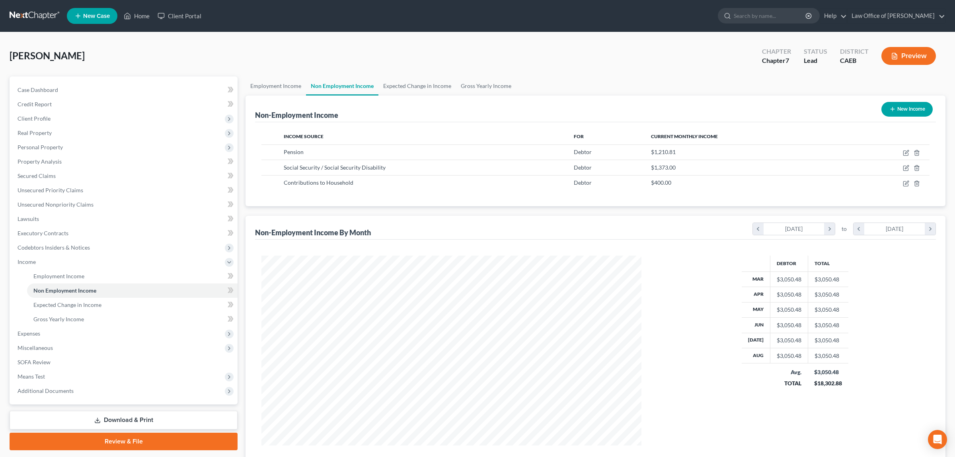
scroll to position [397929, 397723]
click at [57, 313] on link "Gross Yearly Income" at bounding box center [131, 319] width 209 height 14
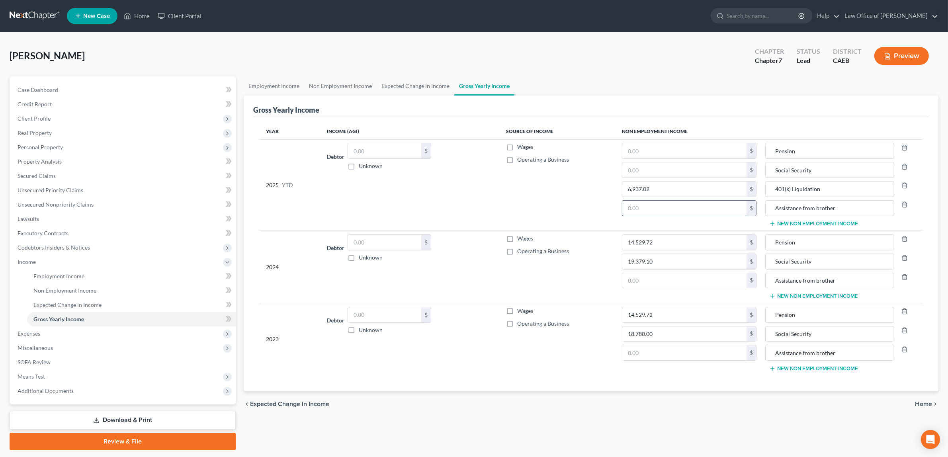
click at [687, 210] on input "text" at bounding box center [684, 208] width 124 height 15
click at [699, 283] on input "text" at bounding box center [684, 280] width 124 height 15
type input "1,825.00"
click at [698, 209] on input "text" at bounding box center [684, 208] width 124 height 15
type input "3,200.00"
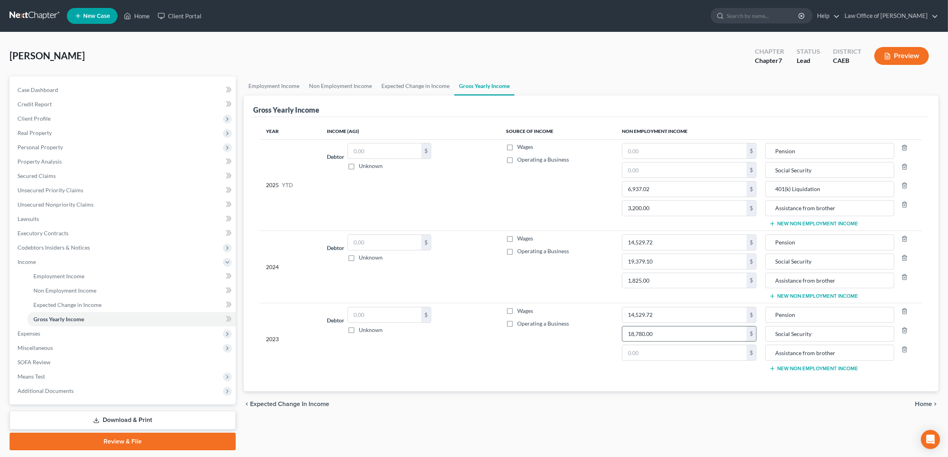
click at [688, 332] on input "18,780.00" at bounding box center [684, 333] width 124 height 15
click at [659, 359] on input "text" at bounding box center [684, 352] width 124 height 15
type input "0"
click at [844, 353] on input "Assistance from brother" at bounding box center [830, 352] width 120 height 15
click at [838, 352] on input "Assistance from brother - Unknown" at bounding box center [830, 352] width 120 height 15
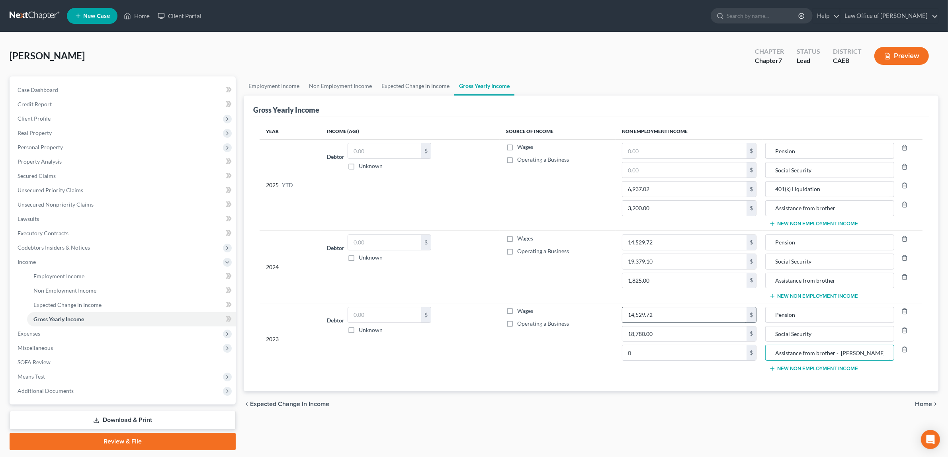
type input "Assistance from brother - [PERSON_NAME] Unknown"
click at [666, 315] on input "14,529.72" at bounding box center [684, 314] width 124 height 15
type input "19,251.84"
click at [924, 402] on span "Home" at bounding box center [923, 404] width 17 height 6
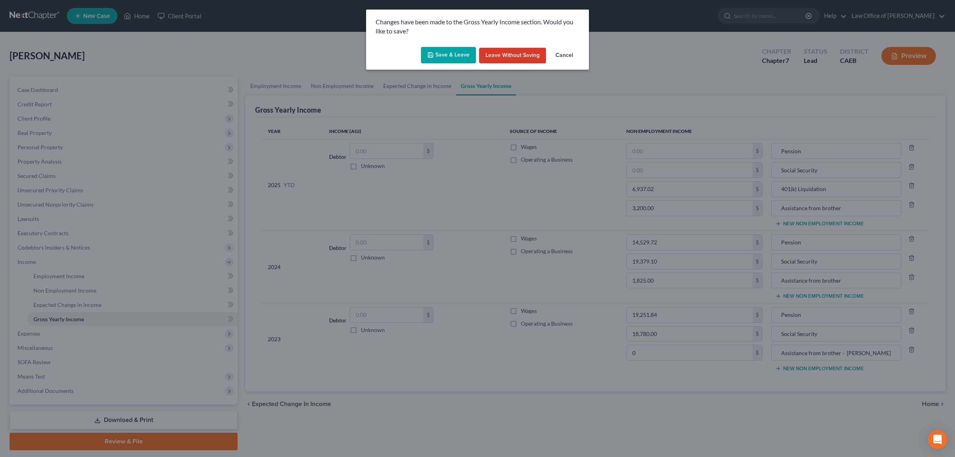
click at [446, 49] on button "Save & Leave" at bounding box center [448, 55] width 55 height 17
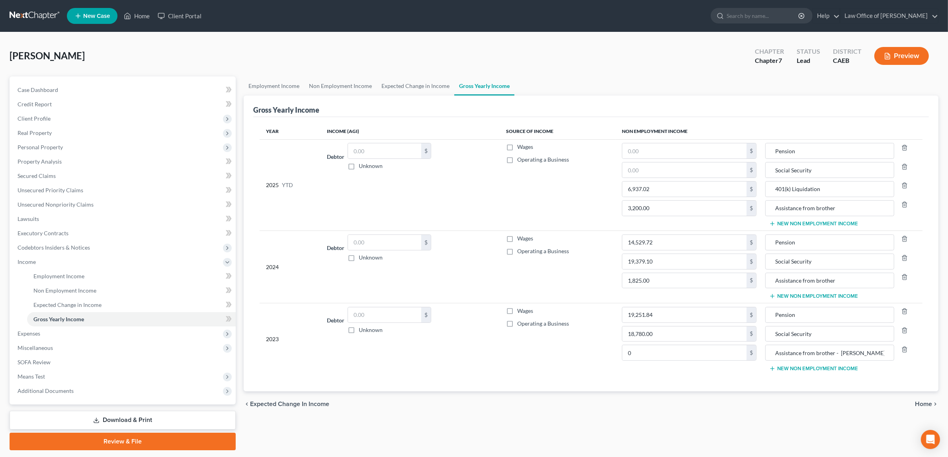
type input "0.00"
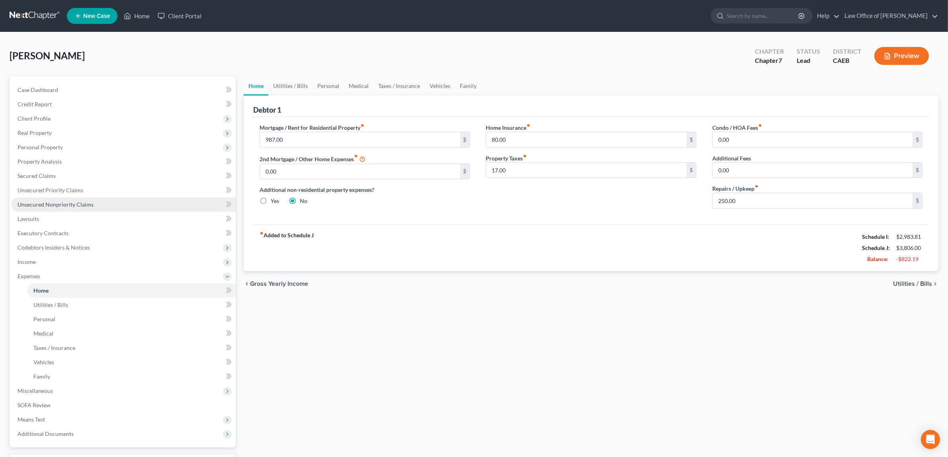
click at [60, 201] on span "Unsecured Nonpriority Claims" at bounding box center [56, 204] width 76 height 7
click at [64, 201] on span "Unsecured Nonpriority Claims" at bounding box center [56, 204] width 76 height 7
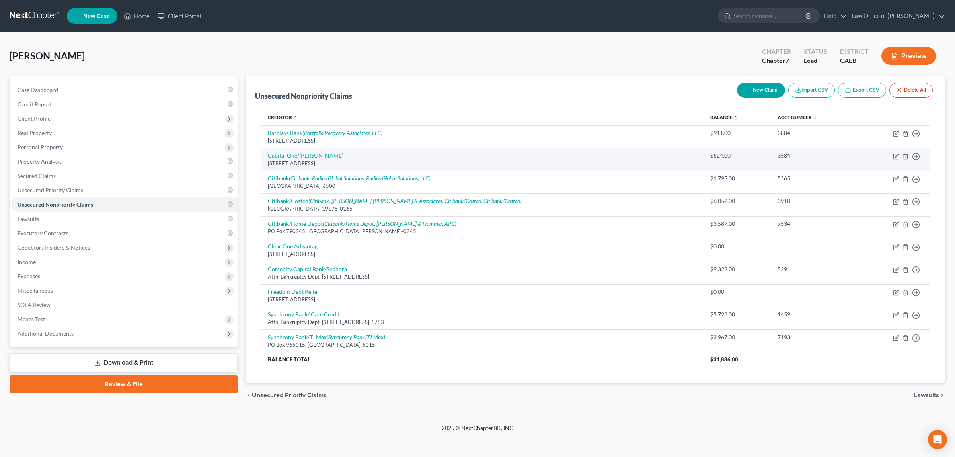
click at [303, 155] on link "Capital One/[PERSON_NAME]" at bounding box center [306, 155] width 76 height 7
select select "52"
select select "2"
select select "0"
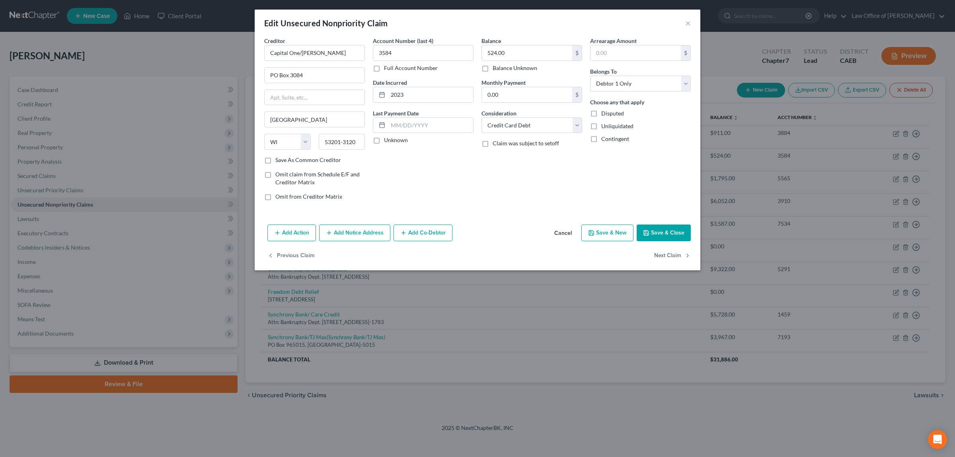
click at [367, 231] on button "Add Notice Address" at bounding box center [354, 233] width 71 height 17
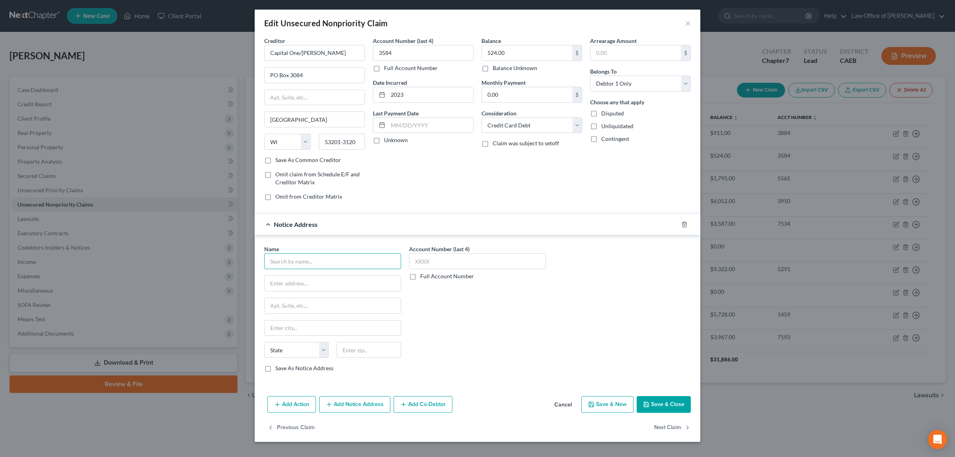
click at [352, 261] on input "text" at bounding box center [332, 261] width 137 height 16
type input "Capital One/[PERSON_NAME]"
type input "P O Box 3043"
type input "Milwaukee"
select select "52"
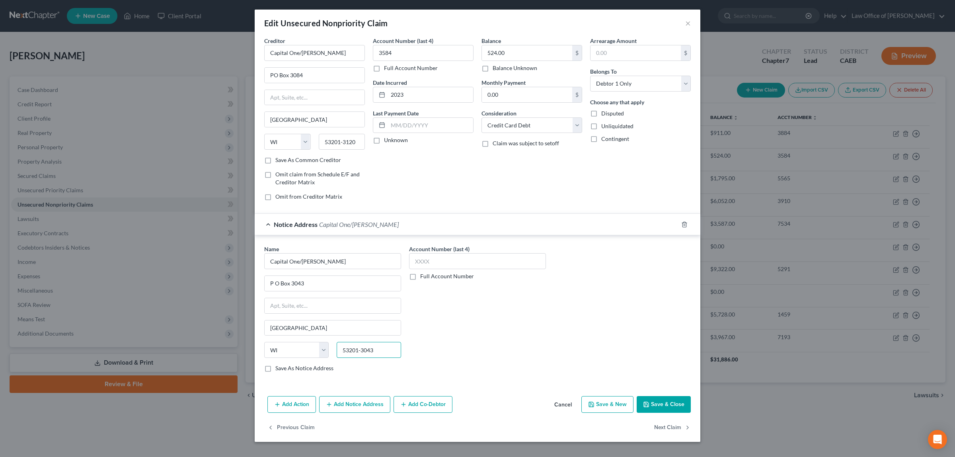
type input "53201-3043"
click at [656, 401] on button "Save & Close" at bounding box center [664, 404] width 54 height 17
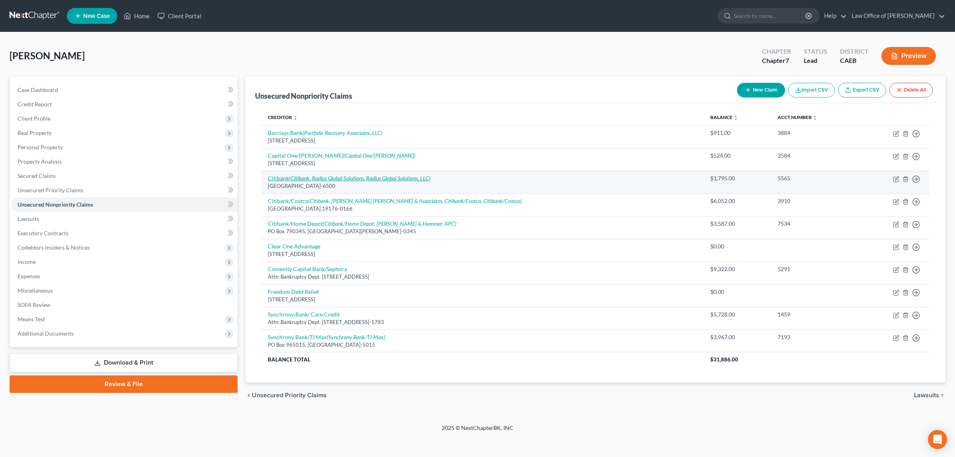
click at [381, 178] on icon "(Citibank, Radius Global Solutions, Radius Global Solutions, LLC)" at bounding box center [360, 178] width 142 height 7
select select "43"
select select "2"
select select "0"
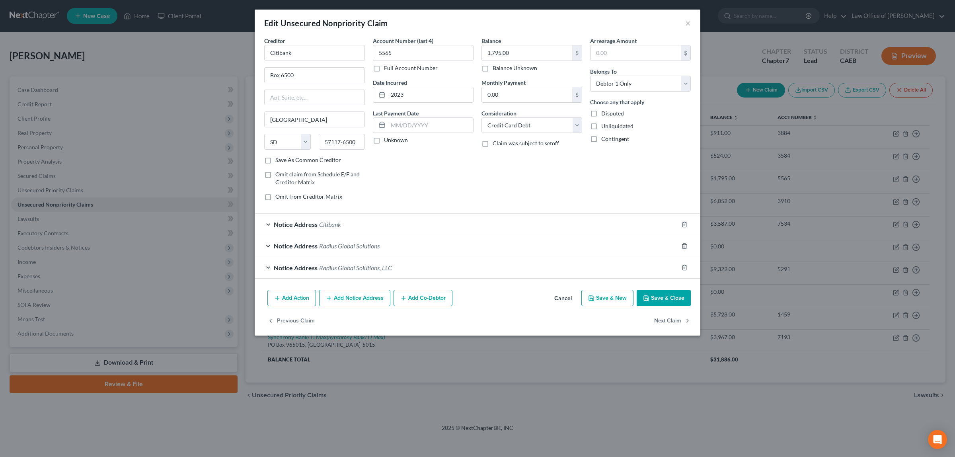
click at [357, 295] on button "Add Notice Address" at bounding box center [354, 298] width 71 height 17
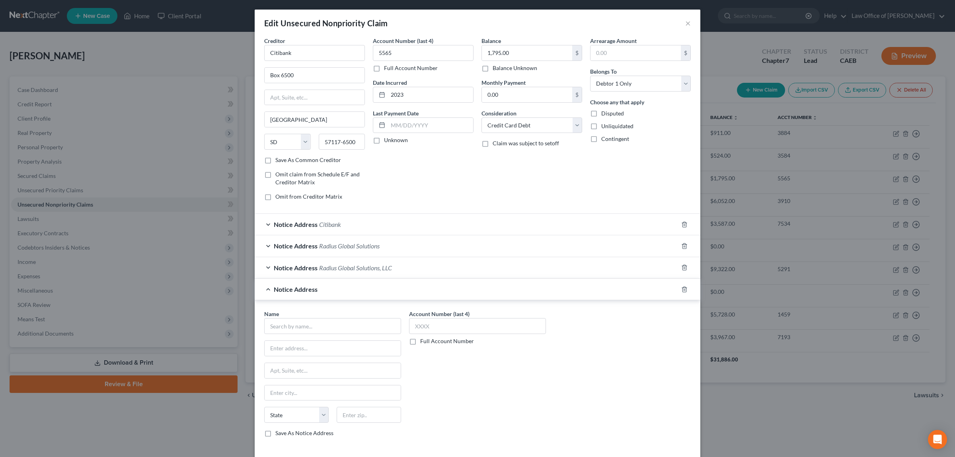
click at [325, 223] on span "Citibank" at bounding box center [330, 225] width 22 height 8
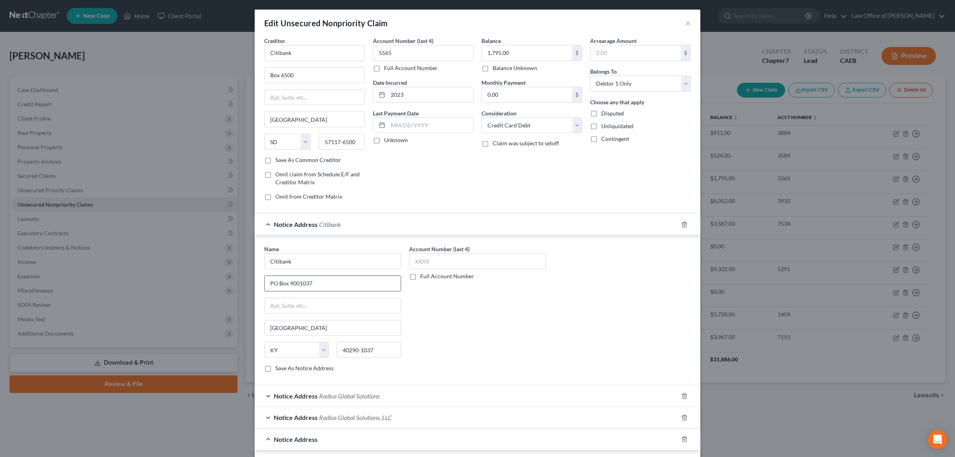
click at [312, 284] on input "PO Box 9001037" at bounding box center [333, 283] width 136 height 15
type input "PO Box 6077"
click at [301, 334] on input "Louisville" at bounding box center [333, 327] width 136 height 15
type input "L"
type input "Sioux Falls"
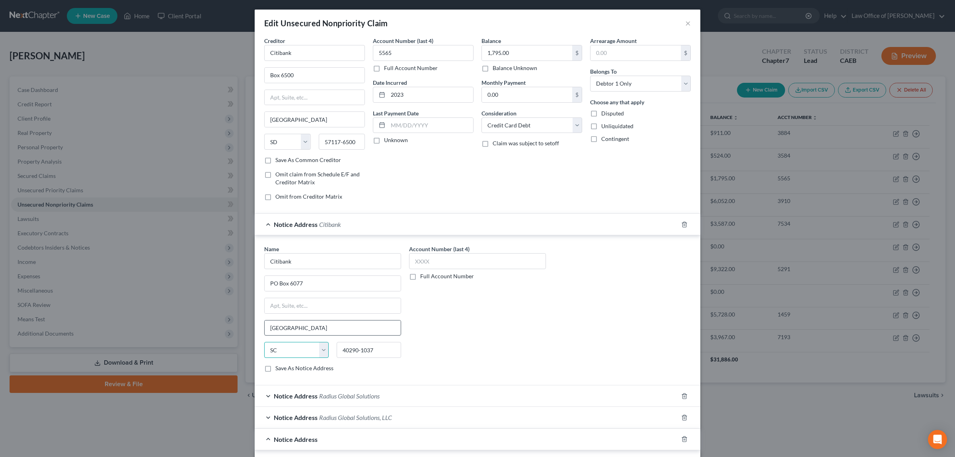
select select "43"
type input "53201-6077"
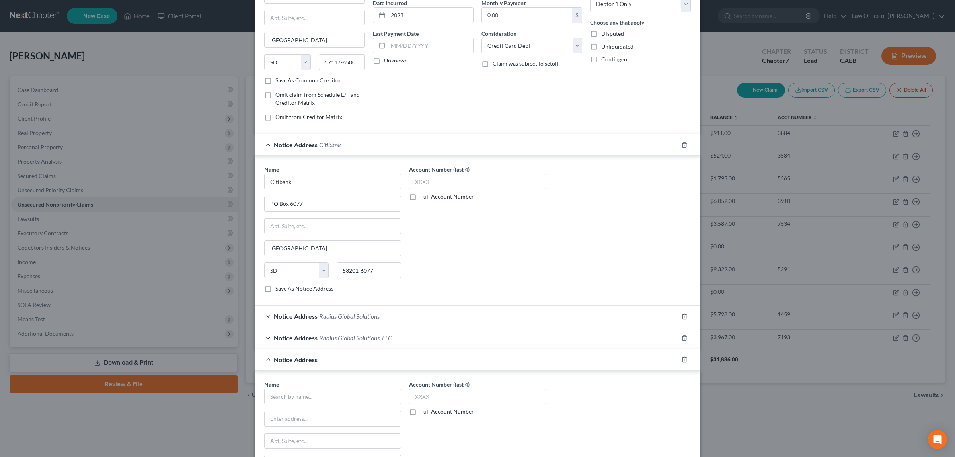
scroll to position [213, 0]
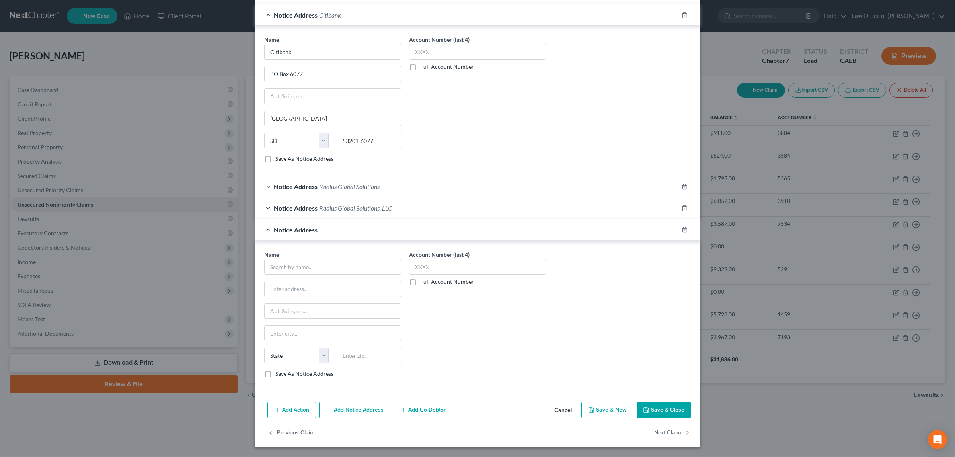
click at [654, 406] on button "Save & Close" at bounding box center [664, 410] width 54 height 17
click at [307, 263] on input "text" at bounding box center [332, 267] width 137 height 16
click at [682, 227] on icon "button" at bounding box center [685, 230] width 6 height 6
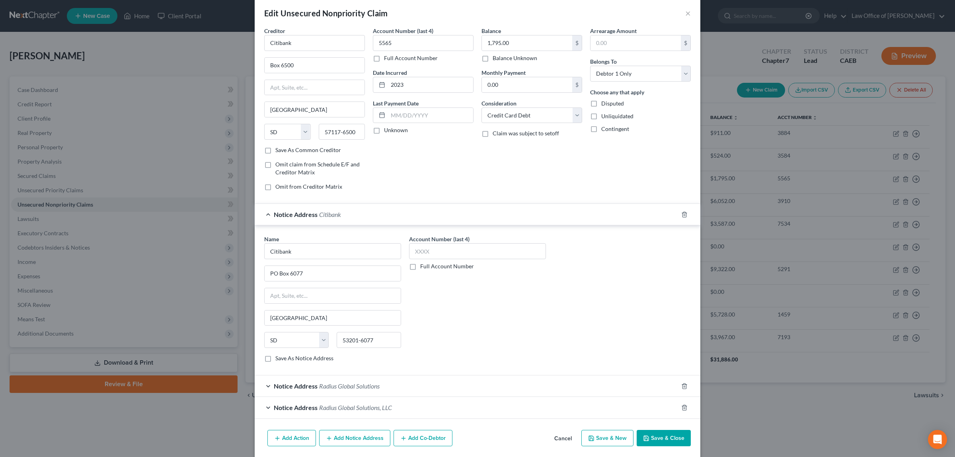
scroll to position [9, 0]
click at [653, 438] on button "Save & Close" at bounding box center [664, 439] width 54 height 17
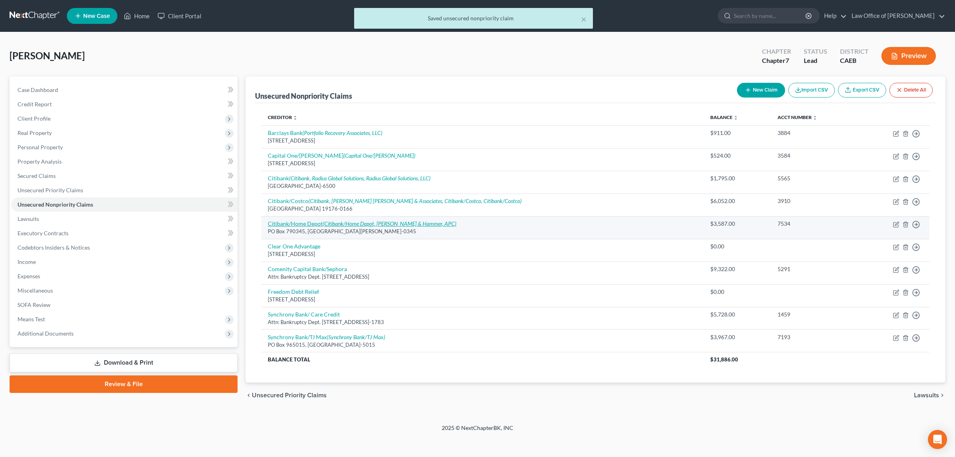
click at [339, 221] on icon "(Citibank/Home Depot, [PERSON_NAME] & Hammer, APC)" at bounding box center [390, 223] width 134 height 7
select select "26"
select select "2"
select select "0"
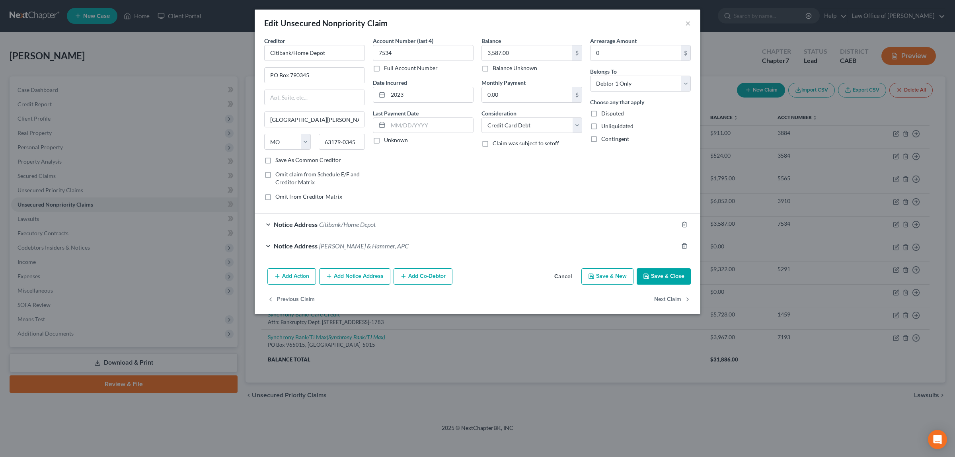
click at [361, 223] on span "Citibank/Home Depot" at bounding box center [347, 225] width 57 height 8
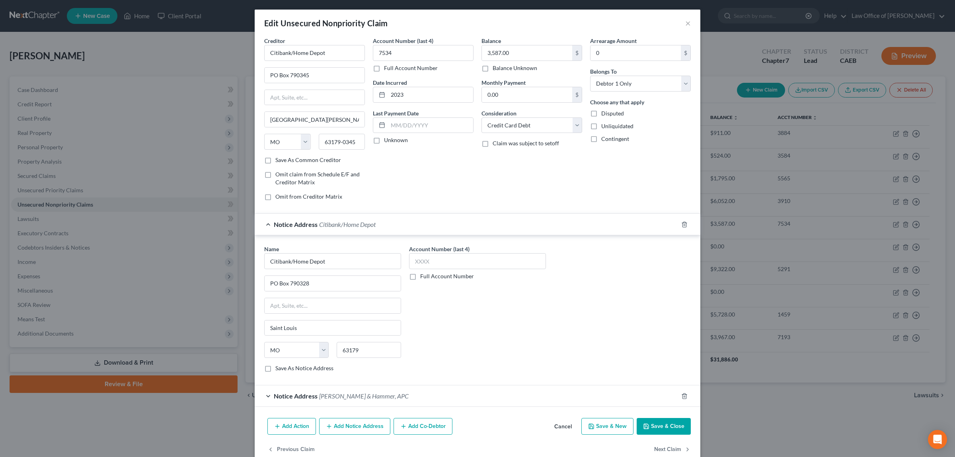
scroll to position [19, 0]
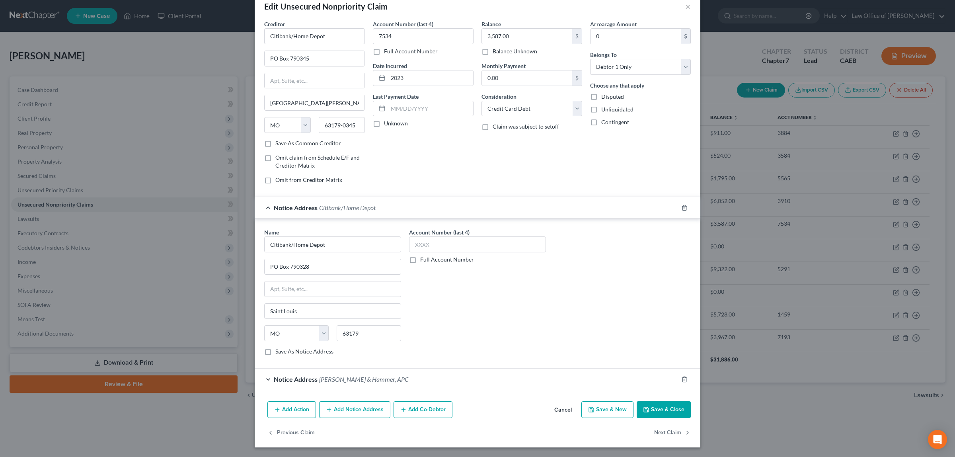
click at [345, 408] on button "Add Notice Address" at bounding box center [354, 409] width 71 height 17
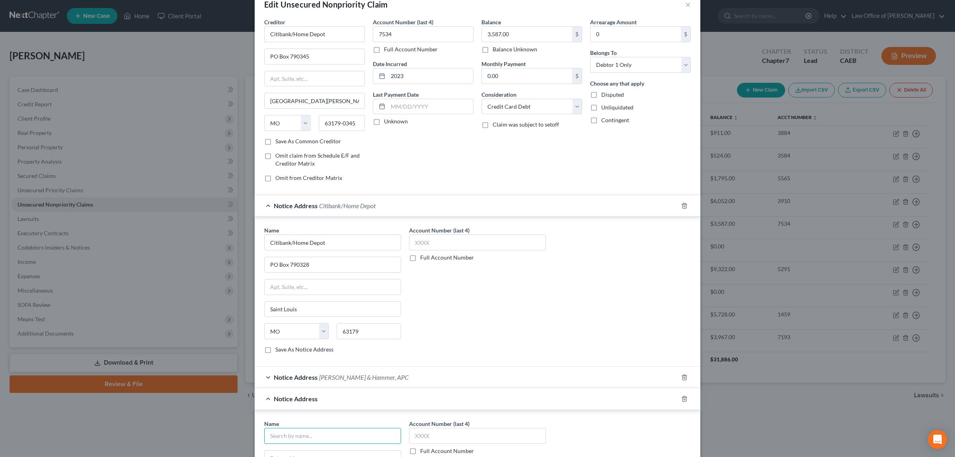
click at [333, 436] on input "text" at bounding box center [332, 436] width 137 height 16
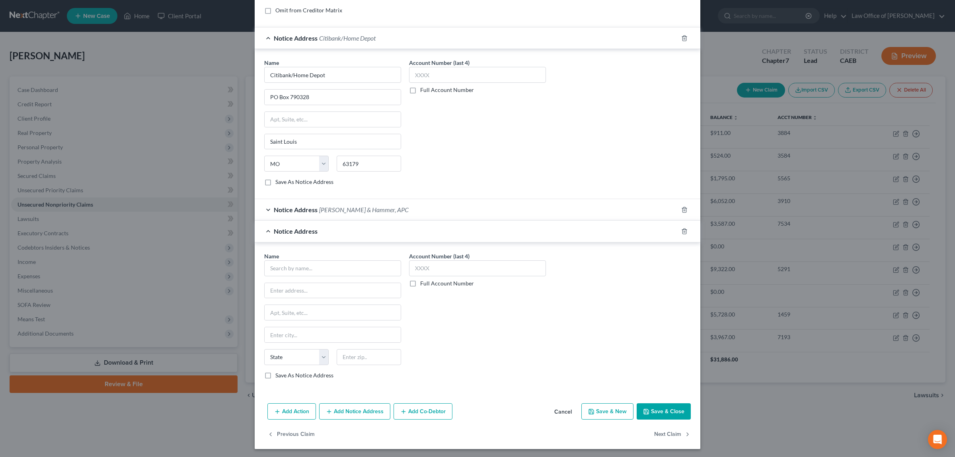
scroll to position [191, 0]
click at [309, 268] on input "text" at bounding box center [332, 267] width 137 height 16
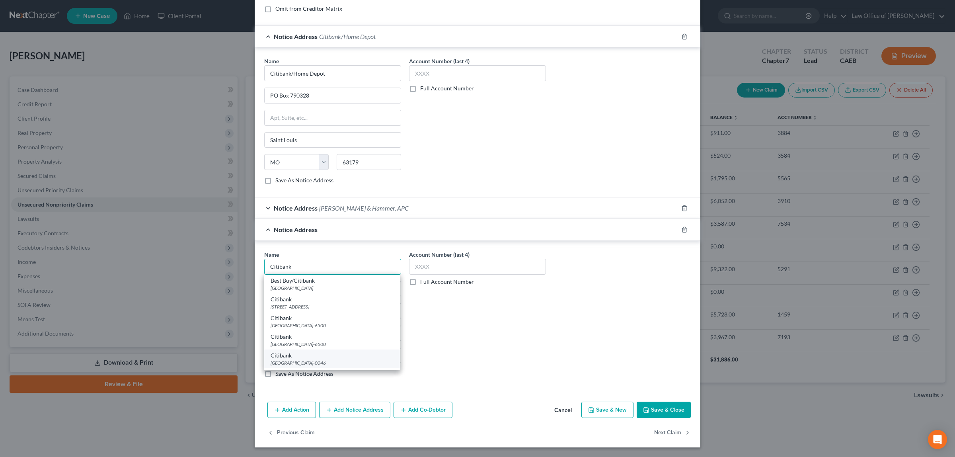
type input "Citibank"
click at [301, 361] on div "PO Box 790046, Saint Louis, MO 63179-0046" at bounding box center [332, 363] width 123 height 7
type input "PO Box 790046"
type input "Saint Louis"
select select "26"
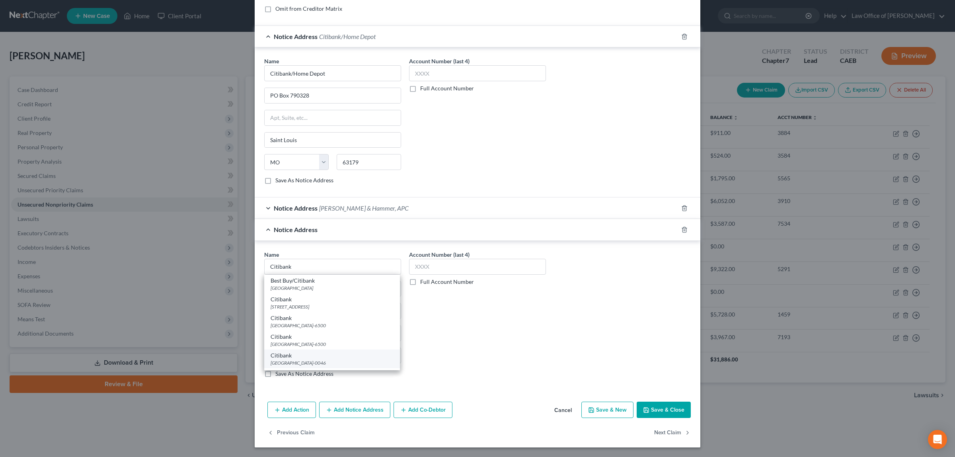
type input "63179-0046"
click at [307, 289] on input "PO Box 790046" at bounding box center [333, 288] width 136 height 15
type input "PO Box 790048"
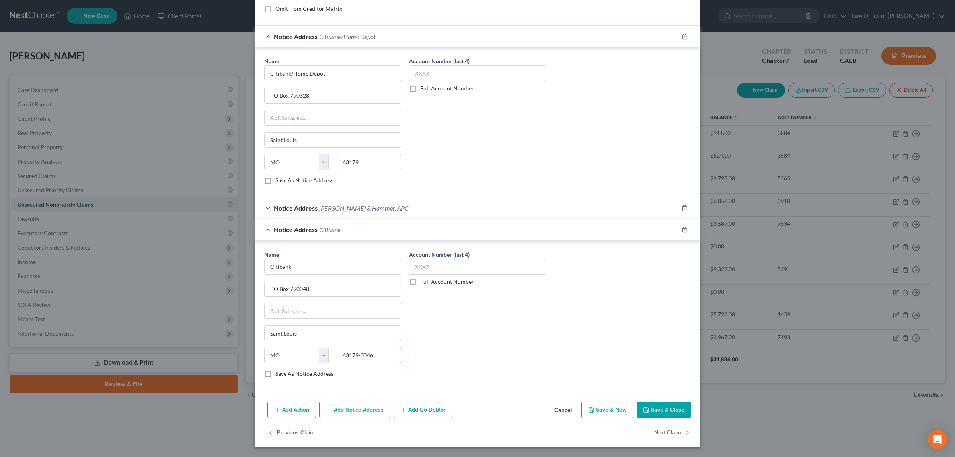
click at [373, 356] on input "63179-0046" at bounding box center [369, 356] width 64 height 16
type input "63179-0048"
click at [666, 405] on button "Save & Close" at bounding box center [664, 410] width 54 height 17
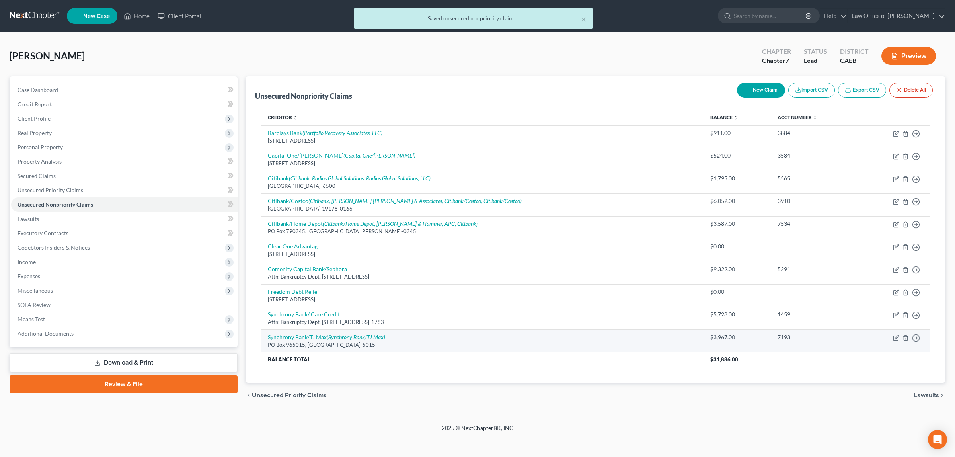
click at [326, 337] on link "Synchrony Bank/TJ Max (Synchrony Bank/TJ Max)" at bounding box center [326, 337] width 117 height 7
select select "9"
select select "2"
select select "0"
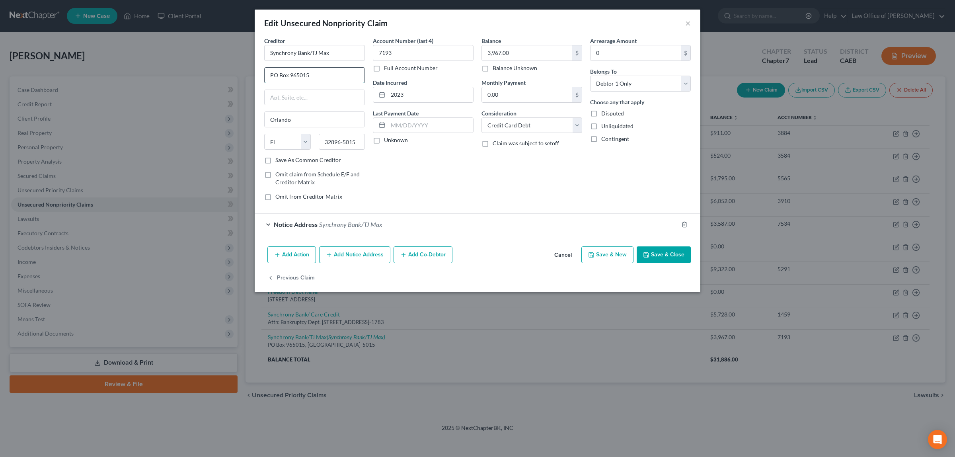
drag, startPoint x: 317, startPoint y: 74, endPoint x: 266, endPoint y: 75, distance: 51.8
click at [266, 75] on input "PO Box 965015" at bounding box center [315, 75] width 100 height 15
click at [285, 99] on input "text" at bounding box center [315, 97] width 100 height 15
drag, startPoint x: 285, startPoint y: 98, endPoint x: 283, endPoint y: 75, distance: 22.8
click at [283, 75] on input "text" at bounding box center [315, 75] width 100 height 15
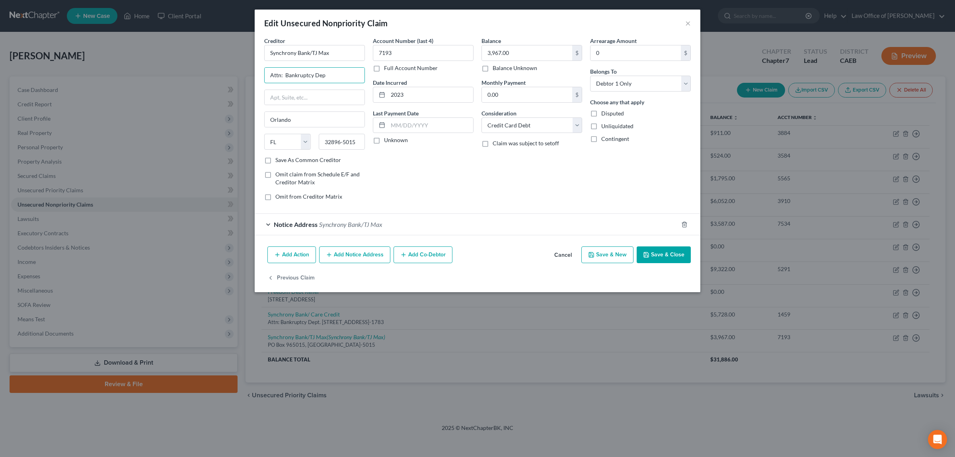
type input "Attn: Bankruptcy Dept."
type input "P O Box 71783"
type input "[GEOGRAPHIC_DATA]"
click at [281, 140] on select "State [US_STATE] AK AR AZ CA CO CT DE DC [GEOGRAPHIC_DATA] [GEOGRAPHIC_DATA] GU…" at bounding box center [287, 142] width 47 height 16
select select "39"
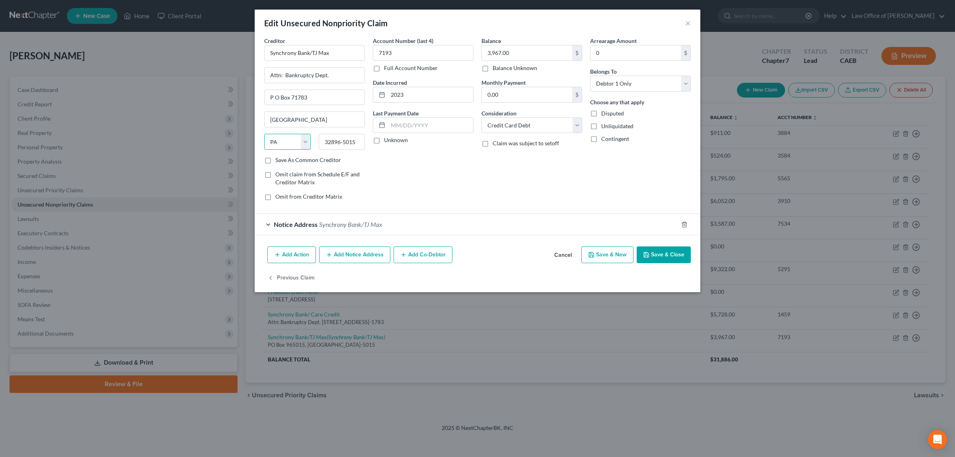
click at [264, 135] on select "State [US_STATE] AK AR AZ CA CO CT DE DC [GEOGRAPHIC_DATA] [GEOGRAPHIC_DATA] GU…" at bounding box center [287, 142] width 47 height 16
type input "19176-1783"
click at [674, 253] on button "Save & Close" at bounding box center [664, 254] width 54 height 17
